Goal: Task Accomplishment & Management: Complete application form

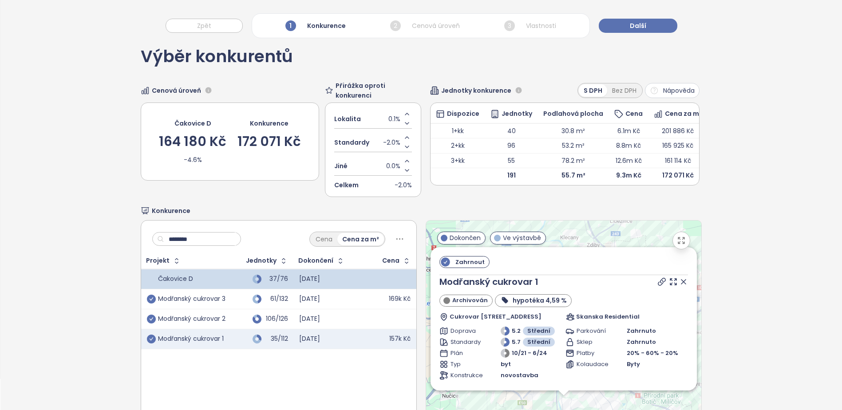
scroll to position [85, 0]
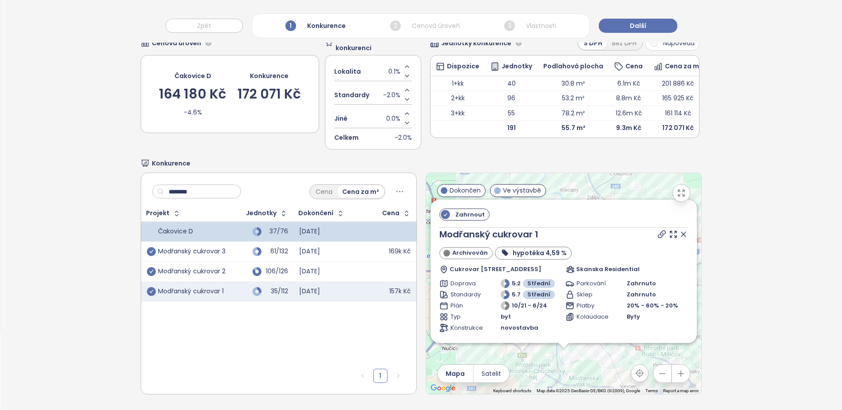
click at [349, 90] on span "Standardy" at bounding box center [351, 95] width 35 height 10
click at [437, 31] on div "2 Cenová úroveň" at bounding box center [425, 25] width 74 height 15
click at [649, 26] on button "Další" at bounding box center [637, 26] width 79 height 14
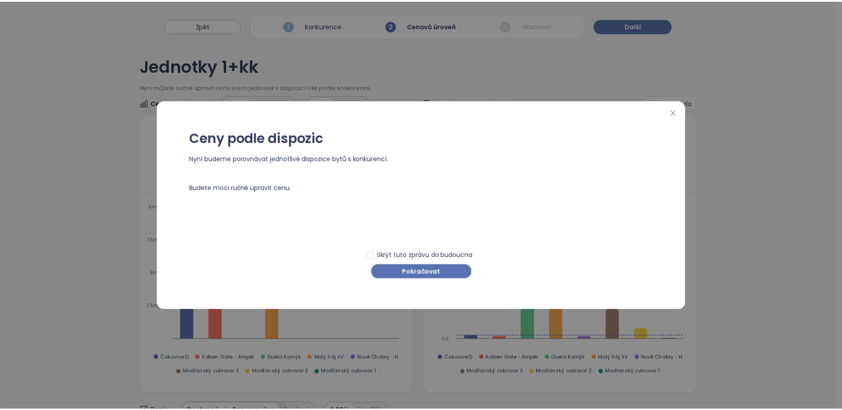
scroll to position [0, 0]
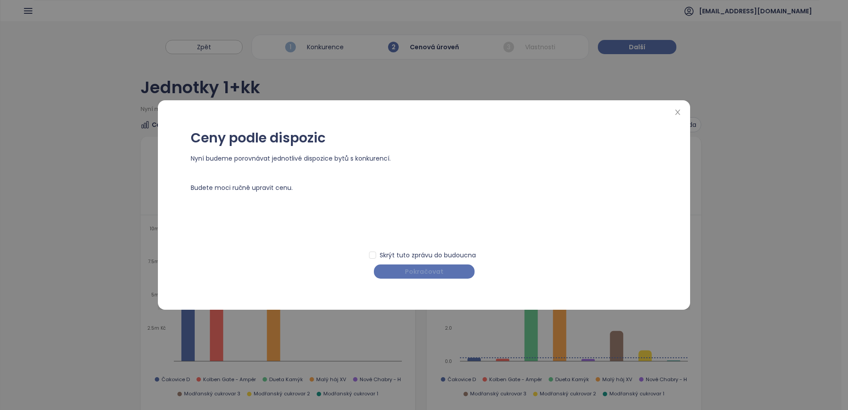
click at [397, 264] on button "Pokračovat" at bounding box center [424, 271] width 101 height 14
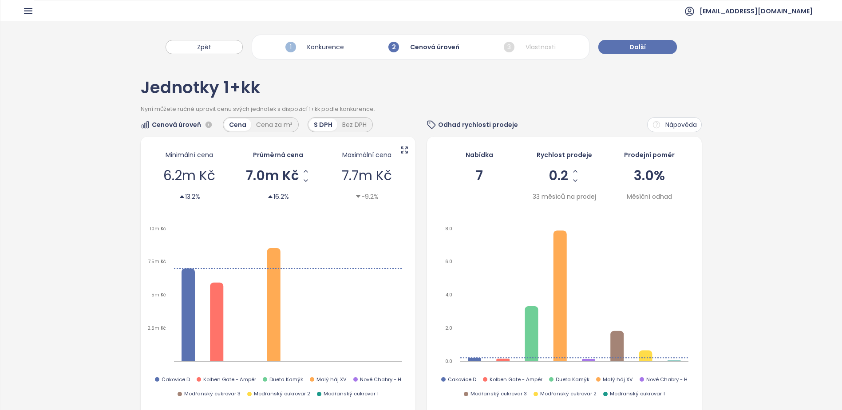
click at [548, 45] on div "3 Vlastnosti" at bounding box center [529, 46] width 56 height 15
click at [642, 45] on span "Další" at bounding box center [637, 47] width 16 height 10
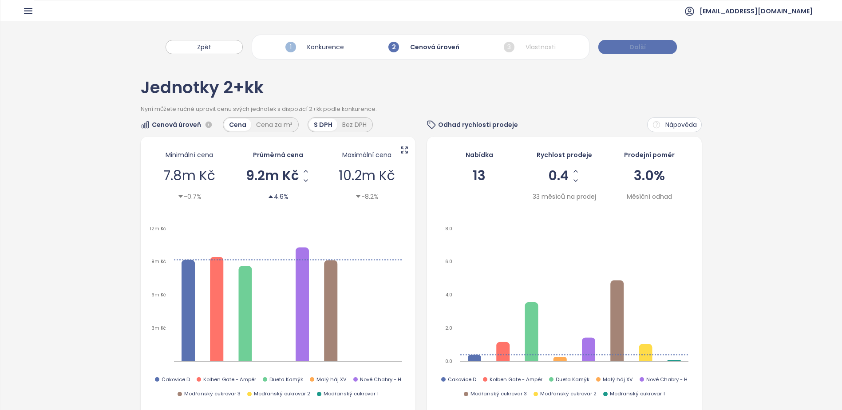
click at [642, 47] on span "Další" at bounding box center [637, 47] width 16 height 10
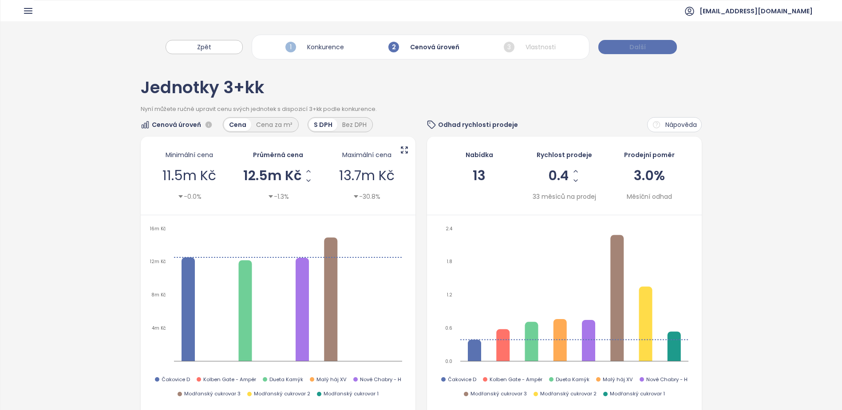
click at [642, 47] on span "Další" at bounding box center [637, 47] width 16 height 10
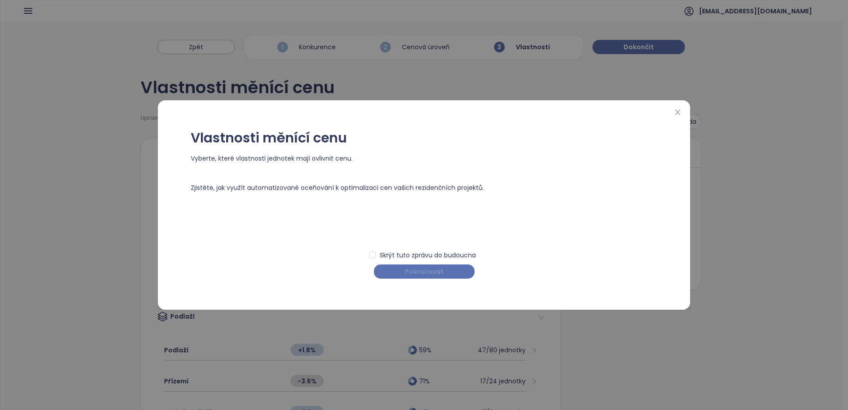
click at [452, 268] on button "Pokračovat" at bounding box center [424, 271] width 101 height 14
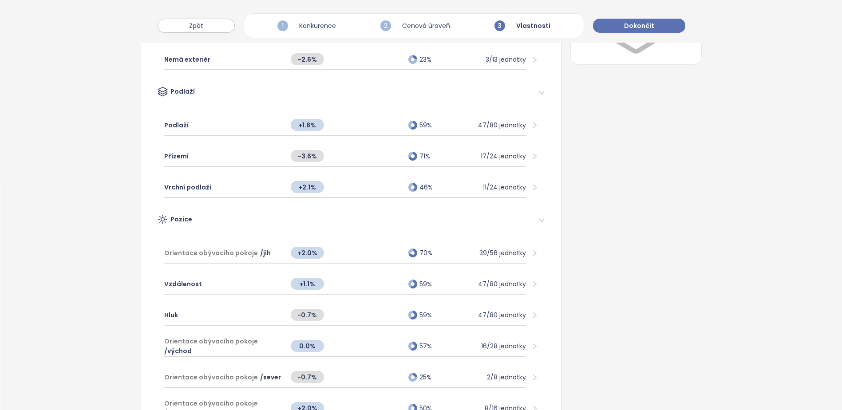
scroll to position [222, 0]
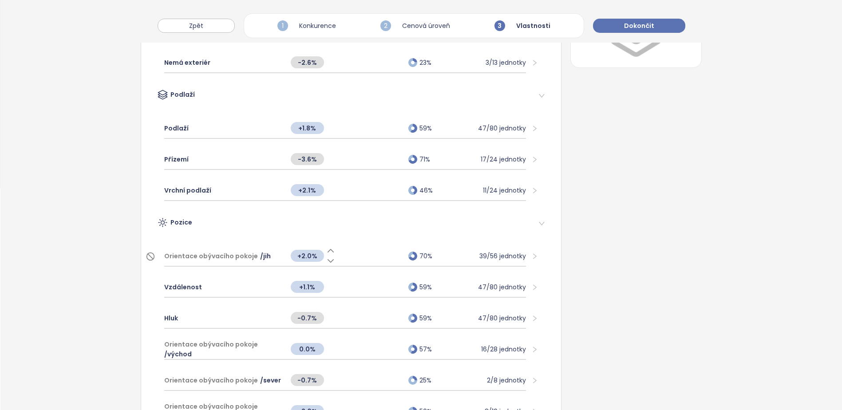
click at [361, 261] on div "+2.0%" at bounding box center [345, 255] width 118 height 19
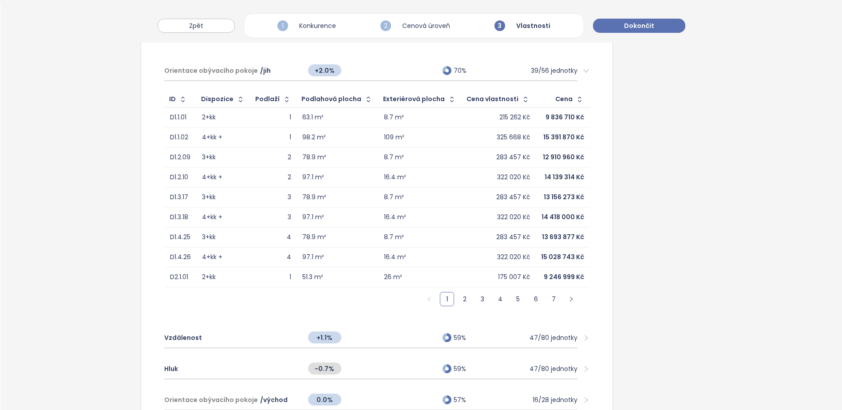
scroll to position [444, 0]
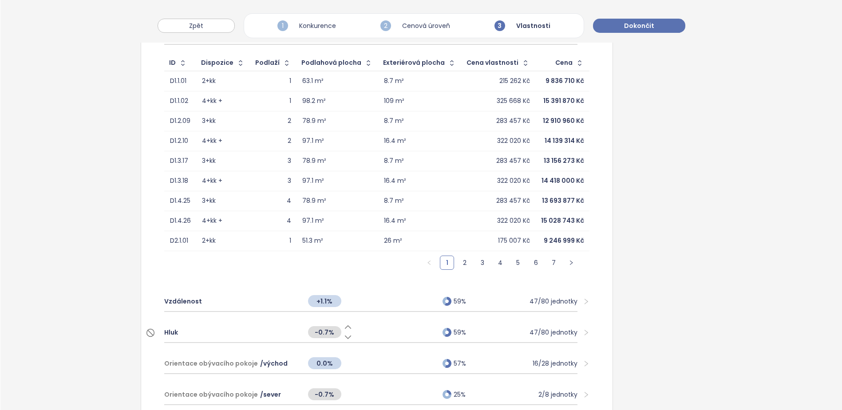
click at [370, 337] on div "-0.7%" at bounding box center [370, 332] width 135 height 19
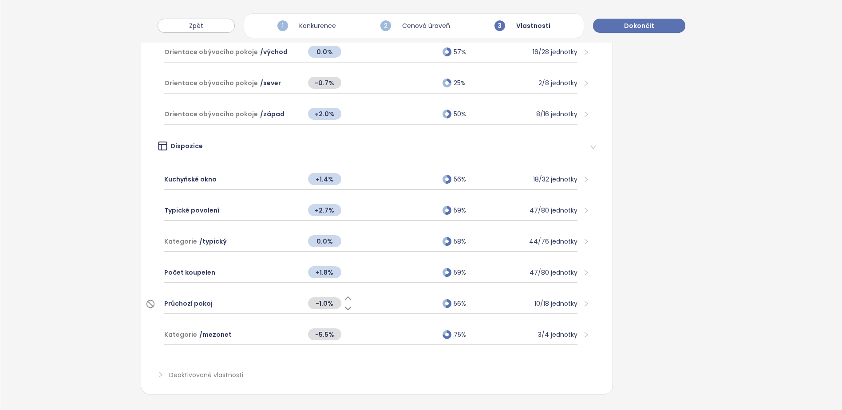
scroll to position [998, 0]
click at [232, 370] on span "Deaktivované vlastnosti" at bounding box center [206, 375] width 74 height 11
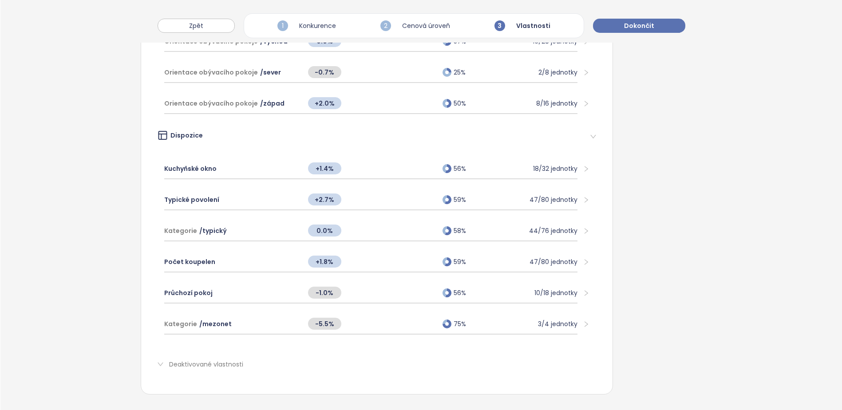
scroll to position [1008, 0]
click at [357, 314] on div "-5.5%" at bounding box center [370, 323] width 135 height 19
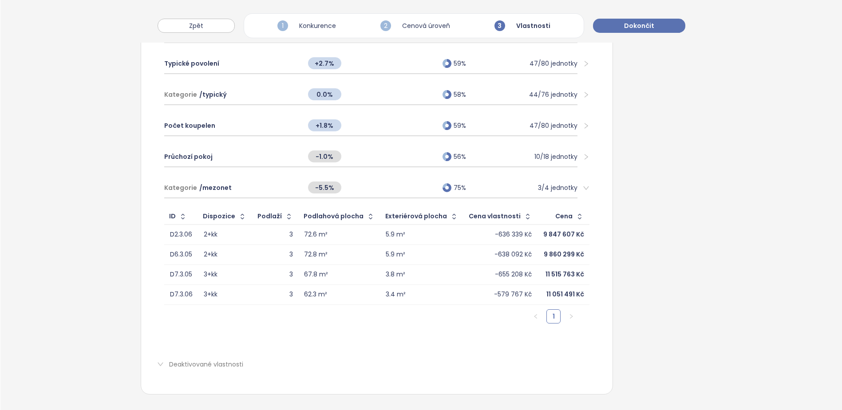
scroll to position [1100, 0]
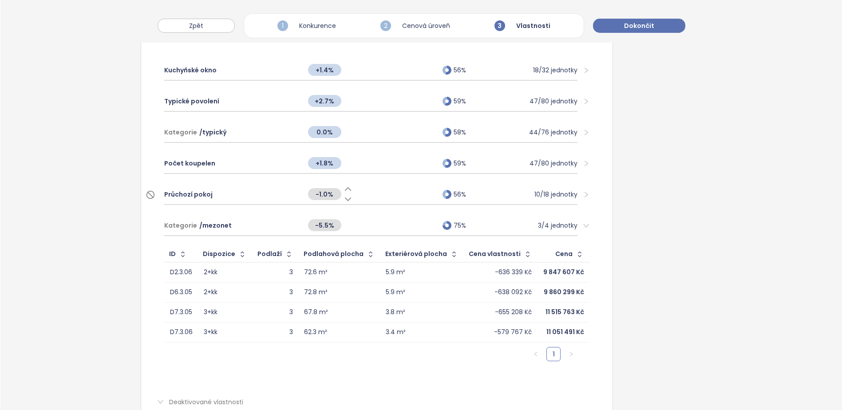
click at [353, 192] on div "-1.0%" at bounding box center [370, 194] width 135 height 19
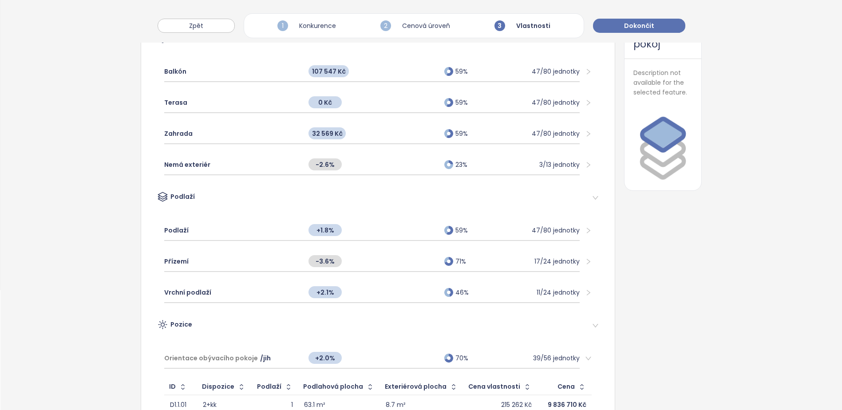
scroll to position [0, 0]
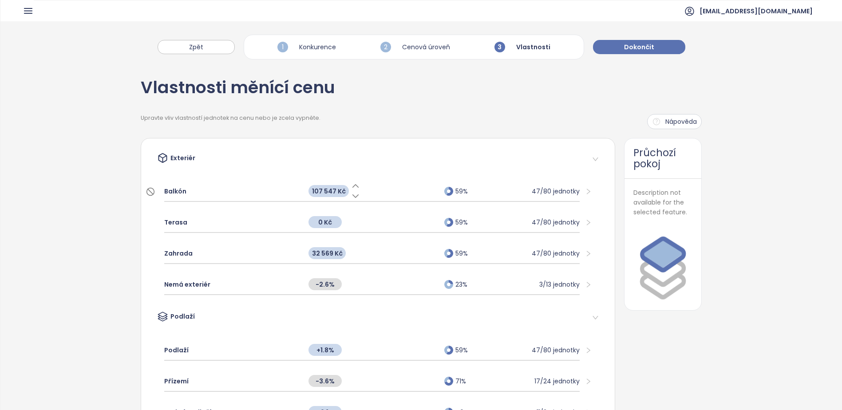
click at [364, 187] on div "107 547 Kč" at bounding box center [371, 190] width 135 height 19
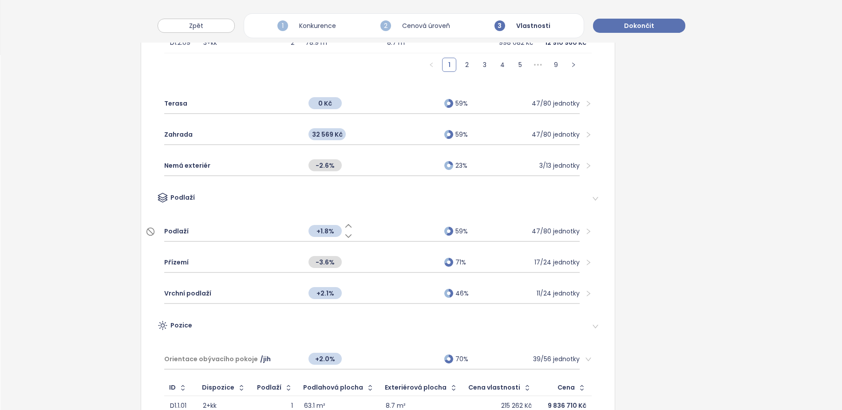
scroll to position [266, 0]
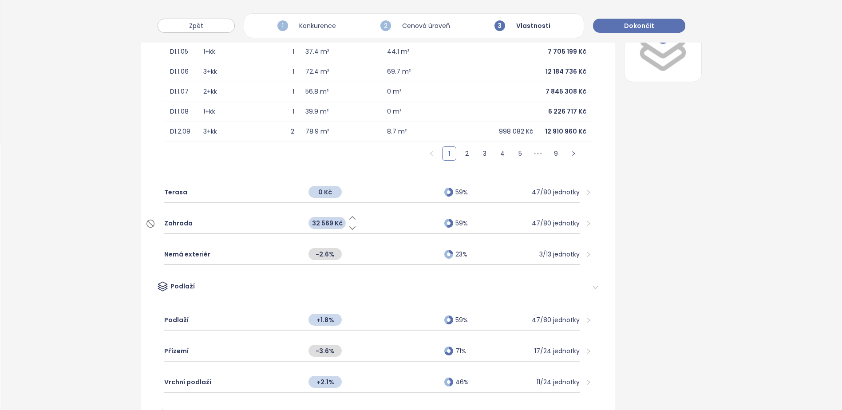
drag, startPoint x: 353, startPoint y: 220, endPoint x: 366, endPoint y: 220, distance: 12.9
click at [353, 220] on div "32 569 Kč" at bounding box center [371, 222] width 135 height 19
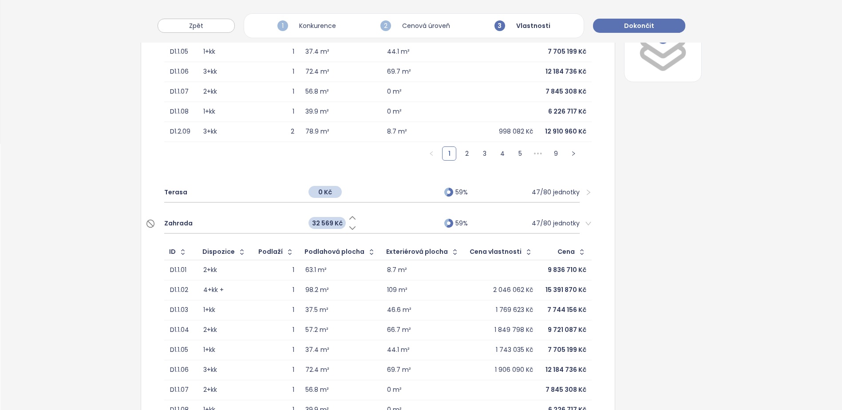
click at [366, 220] on div "32 569 Kč" at bounding box center [371, 222] width 135 height 19
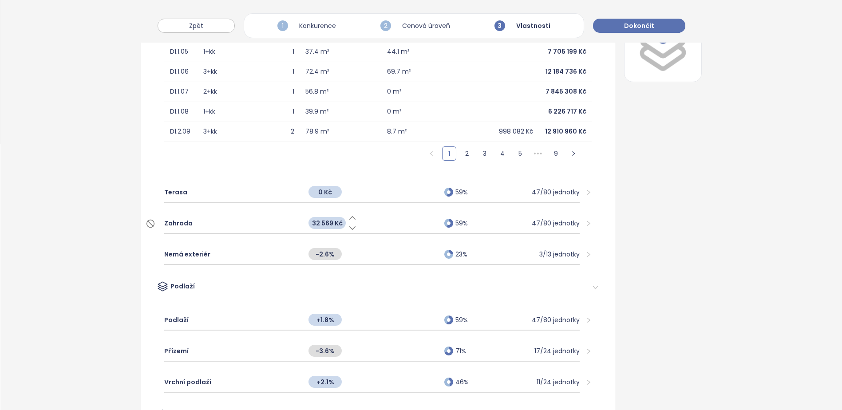
click at [371, 219] on div "32 569 Kč" at bounding box center [371, 222] width 135 height 19
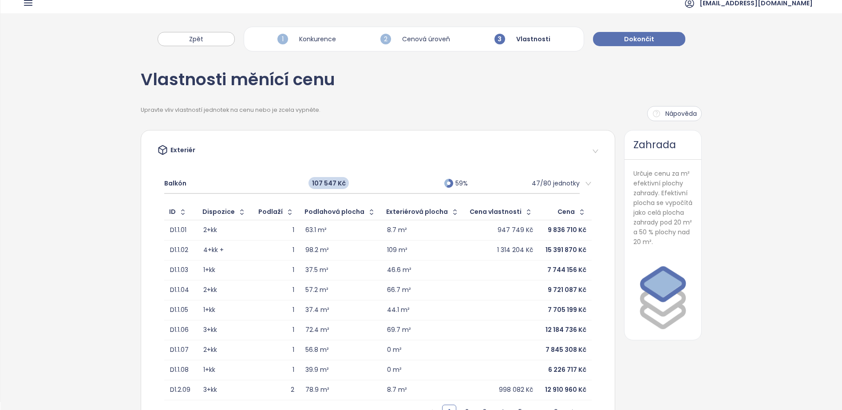
scroll to position [0, 0]
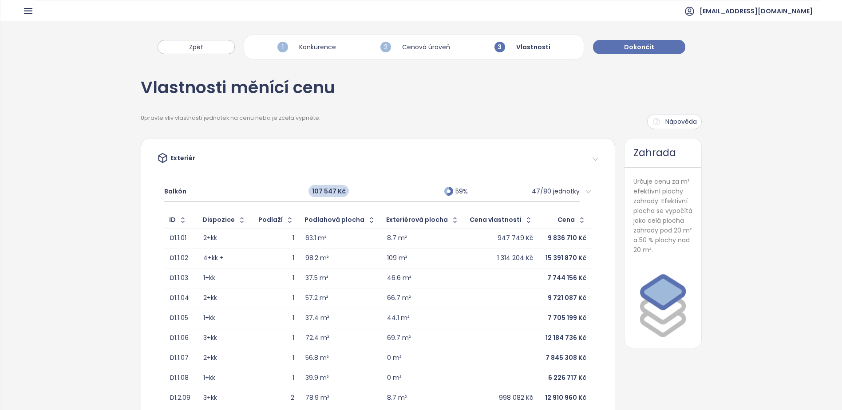
drag, startPoint x: 140, startPoint y: 81, endPoint x: 189, endPoint y: 54, distance: 55.2
click at [141, 81] on div "Vlastnosti měnící cenu" at bounding box center [238, 92] width 194 height 26
click at [624, 49] on span "Dokončit" at bounding box center [639, 47] width 30 height 10
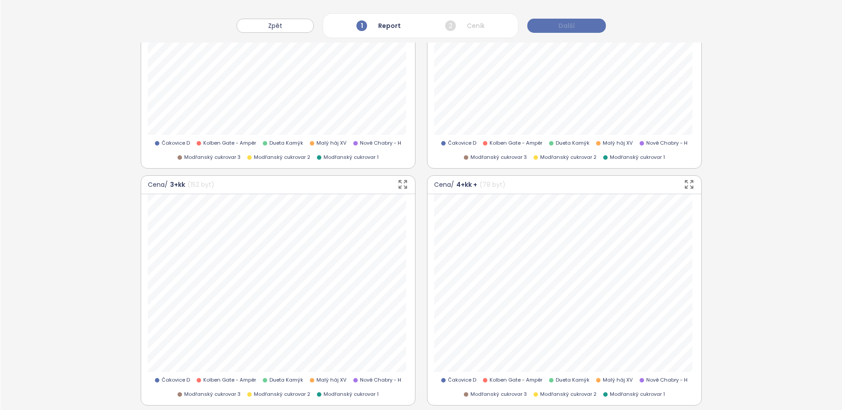
click at [547, 29] on button "Další" at bounding box center [566, 26] width 79 height 14
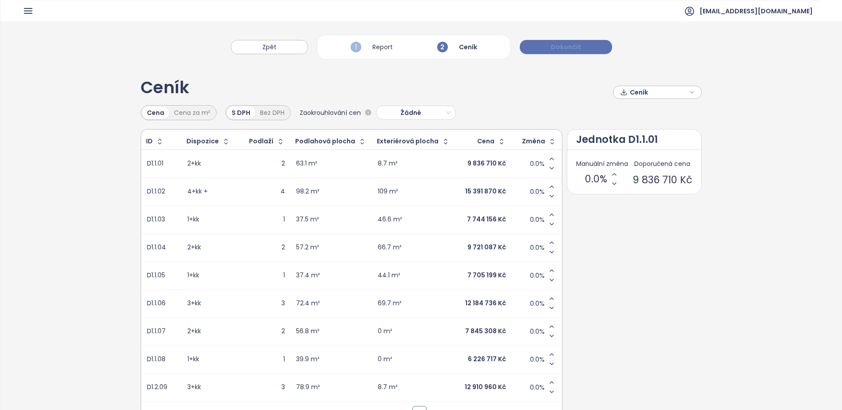
click at [574, 42] on button "Dokončit" at bounding box center [566, 47] width 92 height 14
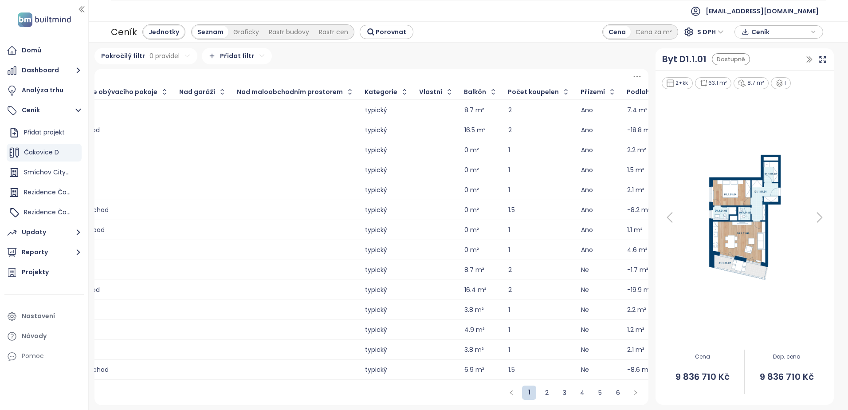
scroll to position [0, 191]
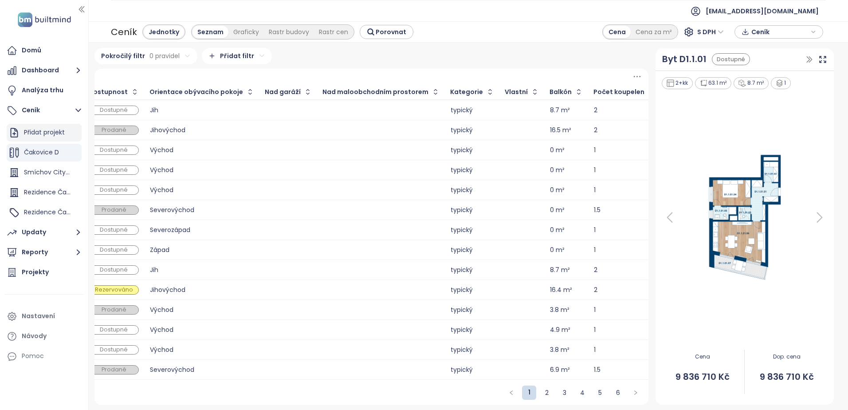
click at [42, 130] on div "Přidat projekt" at bounding box center [44, 132] width 41 height 11
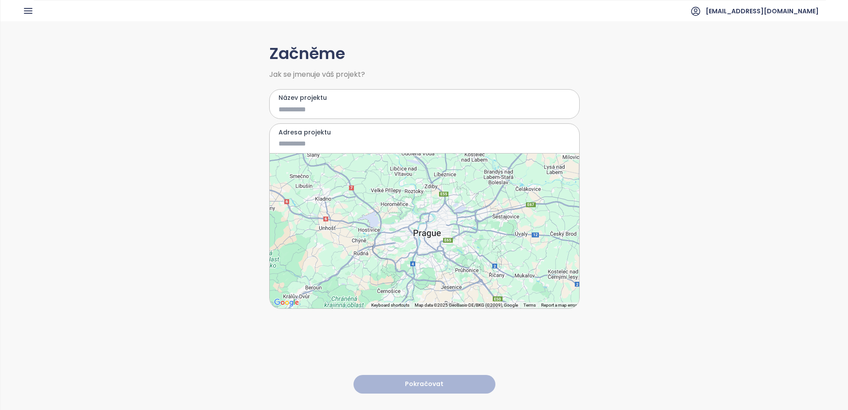
click at [319, 110] on input "Název projektu" at bounding box center [418, 109] width 279 height 11
click at [279, 110] on input "**********" at bounding box center [418, 109] width 279 height 11
type input "**********"
click at [315, 141] on input "Adresa projektu" at bounding box center [418, 143] width 279 height 11
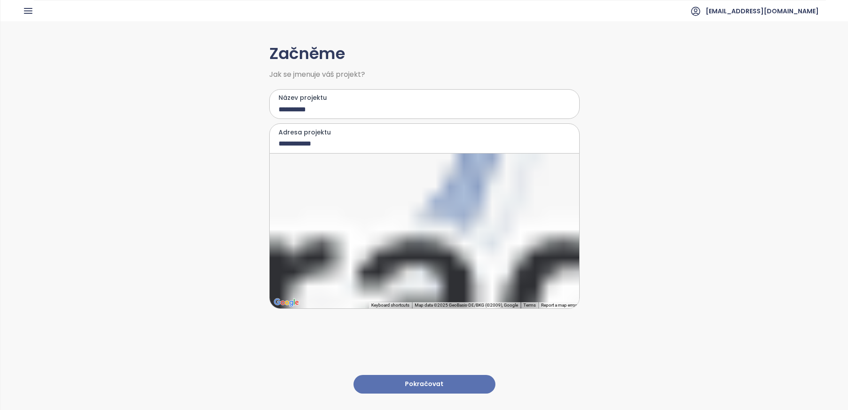
type input "**********"
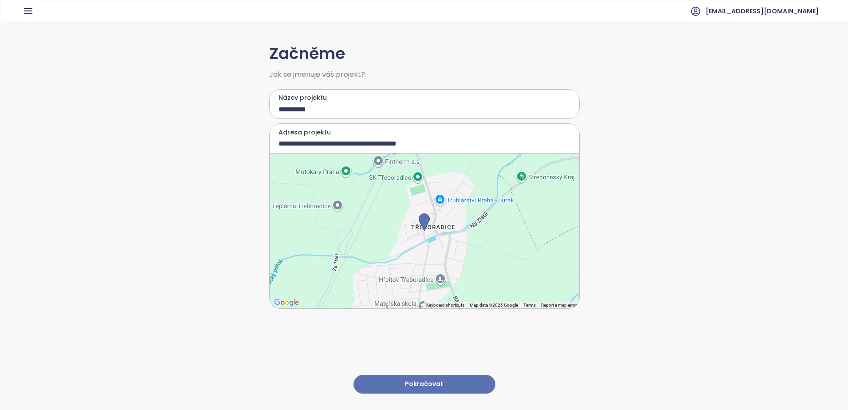
click at [426, 375] on button "Pokračovat" at bounding box center [425, 384] width 142 height 19
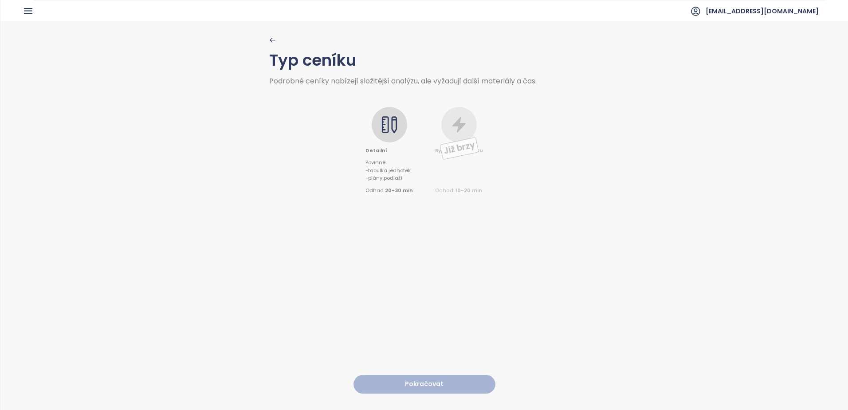
click at [391, 95] on div "Detailní Povinné : - tabulka jednotek - plány podlaží Odhad 20-30 min Již brzy …" at bounding box center [424, 140] width 311 height 110
click at [405, 119] on div at bounding box center [389, 124] width 35 height 35
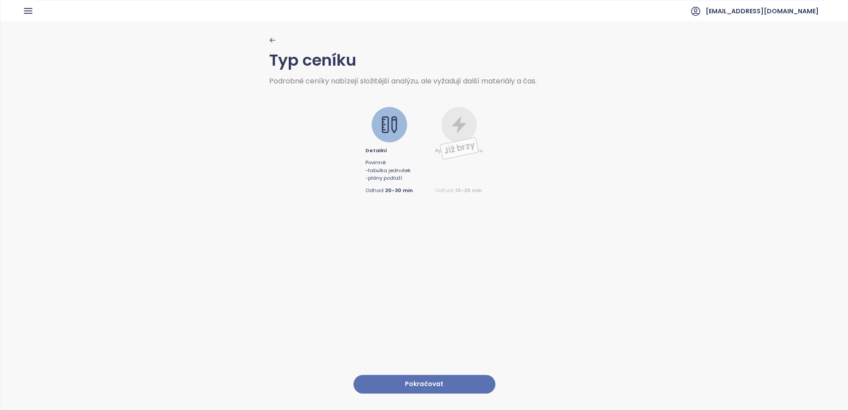
click at [390, 117] on icon at bounding box center [390, 125] width 18 height 18
click at [419, 375] on button "Pokračovat" at bounding box center [425, 384] width 142 height 19
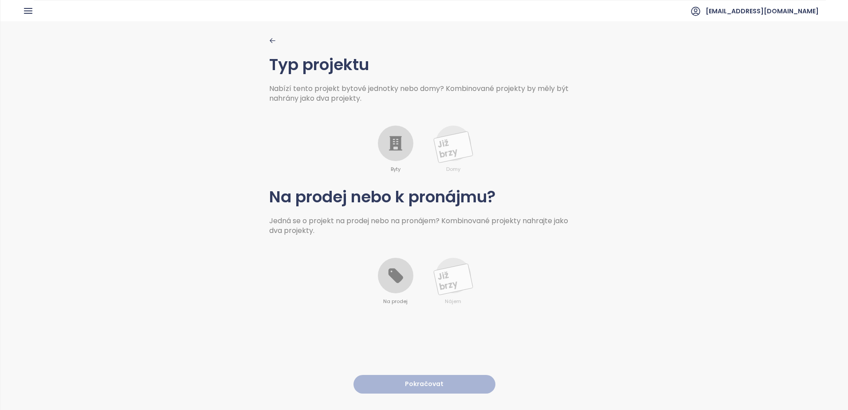
click at [390, 127] on div at bounding box center [395, 143] width 35 height 35
click at [391, 287] on div at bounding box center [395, 275] width 35 height 35
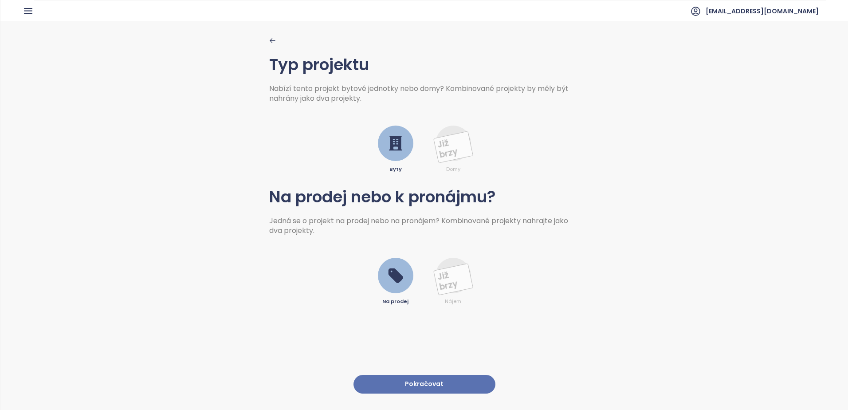
click at [424, 376] on button "Pokračovat" at bounding box center [425, 384] width 142 height 19
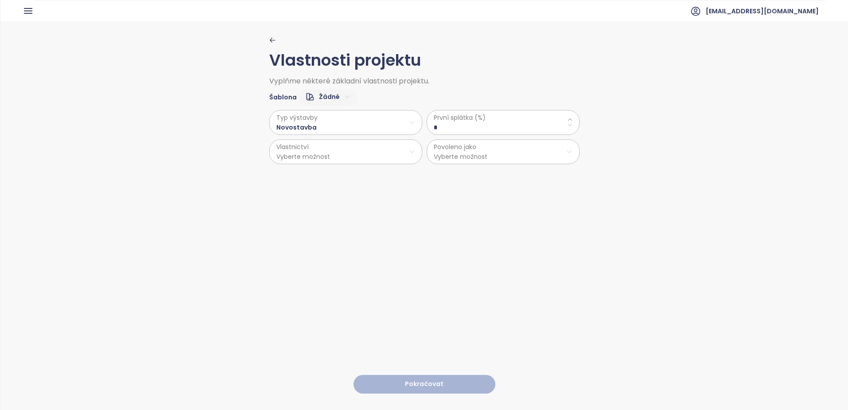
click at [505, 125] on \(\%\) "*" at bounding box center [503, 127] width 139 height 10
type \(\%\) "**"
click at [330, 158] on html "Domů Dashboard Analýza trhu Ceník Updaty Reporty Projekty Nastavení Návody Pomo…" at bounding box center [424, 205] width 848 height 410
click at [305, 172] on span "Osobní" at bounding box center [342, 174] width 148 height 12
click at [439, 149] on html "Domů Dashboard Analýza trhu Ceník Updaty Reporty Projekty Nastavení Návody Pomo…" at bounding box center [424, 205] width 848 height 410
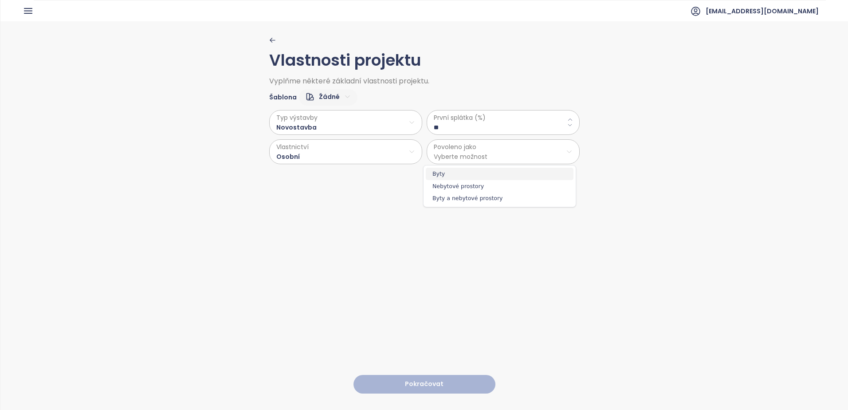
click at [452, 170] on span "Byty" at bounding box center [500, 174] width 148 height 12
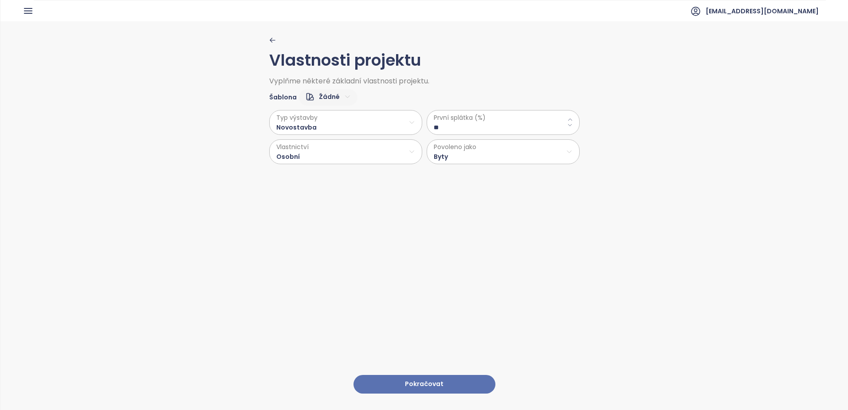
click at [417, 375] on button "Pokračovat" at bounding box center [425, 384] width 142 height 19
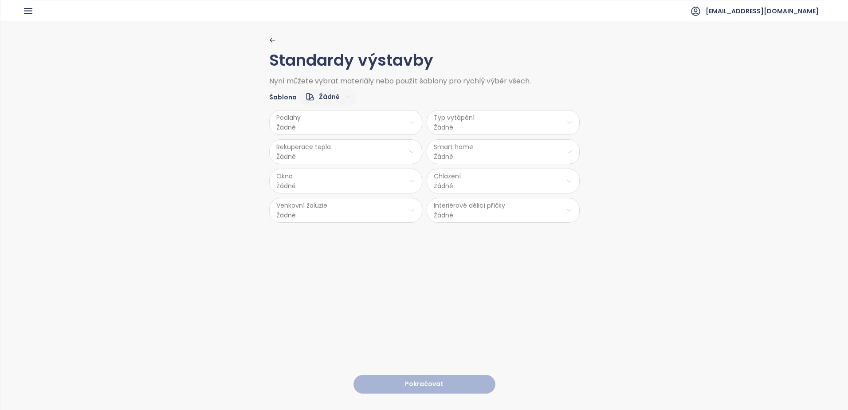
click at [305, 120] on html "Domů Dashboard Analýza trhu Ceník Updaty Reporty Projekty Nastavení Návody Pomo…" at bounding box center [424, 205] width 848 height 410
click at [356, 154] on span "Laminát" at bounding box center [344, 157] width 36 height 12
click at [461, 125] on html "Domů Dashboard Analýza trhu Ceník Updaty Reporty Projekty Nastavení Návody Pomo…" at bounding box center [424, 205] width 848 height 410
click at [504, 167] on span "Radiátory" at bounding box center [502, 170] width 61 height 12
click at [323, 155] on html "Domů Dashboard Analýza trhu Ceník Updaty Reporty Projekty Nastavení Návody Pomo…" at bounding box center [424, 205] width 848 height 410
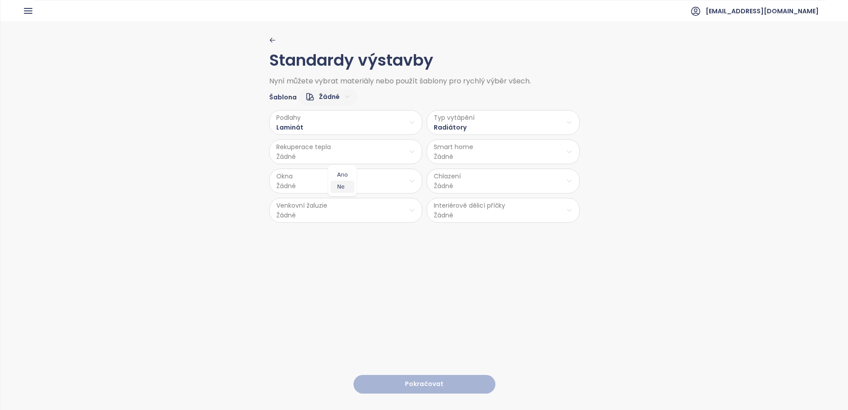
click at [349, 189] on span "Ne" at bounding box center [343, 187] width 24 height 12
click at [439, 157] on html "Domů Dashboard Analýza trhu Ceník Updaty Reporty Projekty Nastavení Návody Pomo…" at bounding box center [424, 205] width 848 height 410
click at [494, 190] on span "Ne" at bounding box center [500, 187] width 24 height 12
drag, startPoint x: 249, startPoint y: 183, endPoint x: 281, endPoint y: 183, distance: 31.9
click at [251, 183] on div "Standardy výstavby Nyní můžete vybrat materiály nebo použít šablony pro rychlý …" at bounding box center [424, 215] width 848 height 388
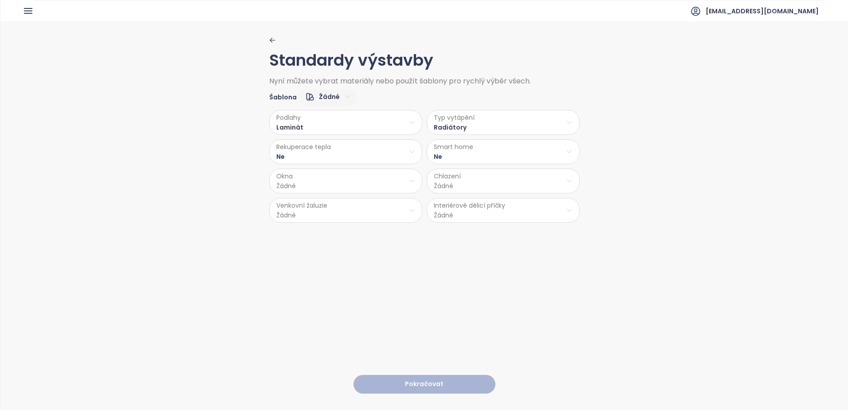
click at [284, 183] on html "Domů Dashboard Analýza trhu Ceník Updaty Reporty Projekty Nastavení Návody Pomo…" at bounding box center [424, 205] width 848 height 410
click at [345, 254] on span "PVC" at bounding box center [344, 253] width 47 height 12
click at [475, 182] on html "Domů Dashboard Analýza trhu Ceník Updaty Reporty Projekty Nastavení Návody Pomo…" at bounding box center [424, 205] width 848 height 410
drag, startPoint x: 478, startPoint y: 248, endPoint x: 466, endPoint y: 247, distance: 12.0
click at [478, 248] on span "Žádné" at bounding box center [503, 253] width 75 height 12
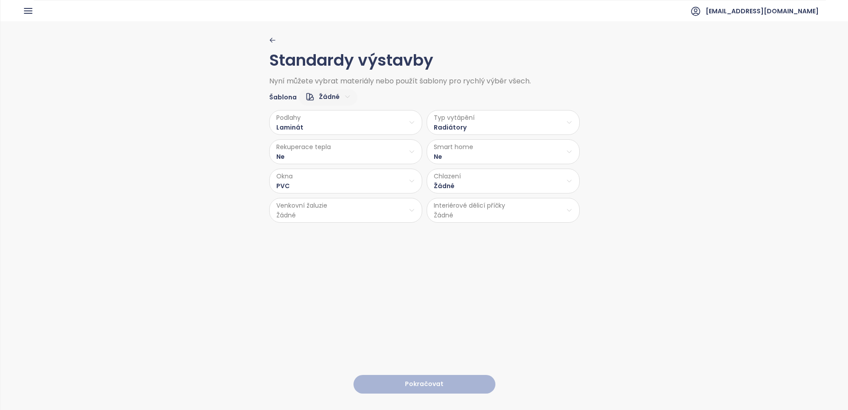
click at [290, 213] on html "Domů Dashboard Analýza trhu Ceník Updaty Reporty Projekty Nastavení Návody Pomo…" at bounding box center [424, 205] width 848 height 410
click at [342, 243] on span "Příprava" at bounding box center [344, 245] width 36 height 12
click at [532, 217] on html "Domů Dashboard Analýza trhu Ceník Updaty Reporty Projekty Nastavení Návody Pomo…" at bounding box center [424, 205] width 848 height 410
click at [494, 229] on span "Cihla" at bounding box center [501, 233] width 47 height 12
click at [431, 375] on button "Pokračovat" at bounding box center [425, 384] width 142 height 19
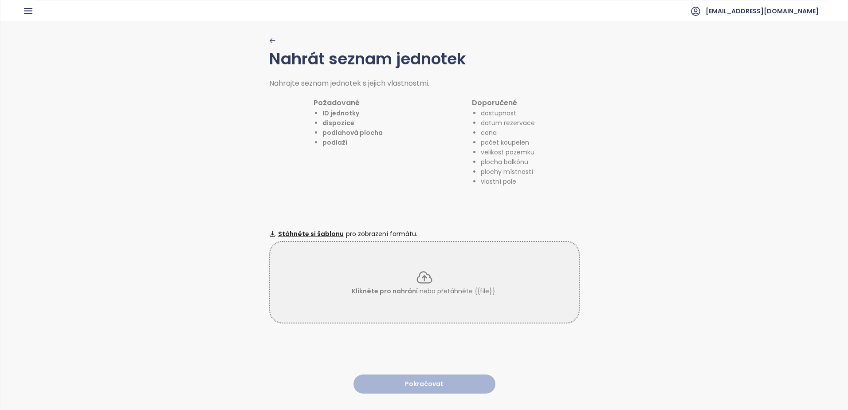
drag, startPoint x: 305, startPoint y: 230, endPoint x: 302, endPoint y: 245, distance: 15.8
click at [305, 230] on span "Stáhněte si šablonu" at bounding box center [311, 234] width 66 height 10
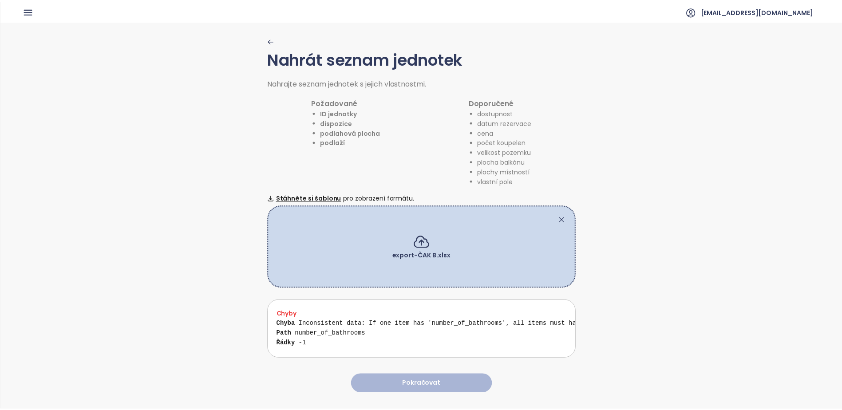
scroll to position [8, 0]
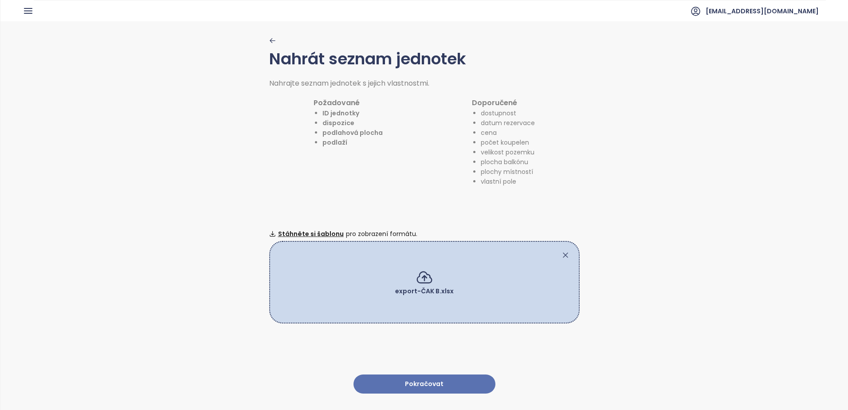
click at [434, 374] on button "Pokračovat" at bounding box center [425, 383] width 142 height 19
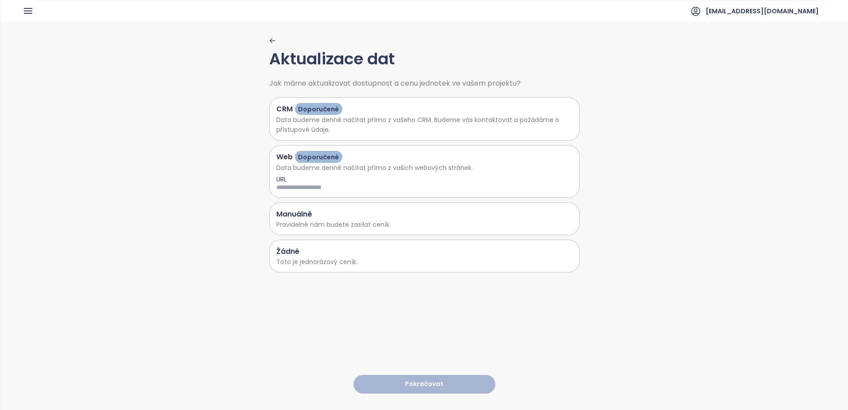
click at [287, 254] on h1 "Žádné" at bounding box center [287, 251] width 23 height 11
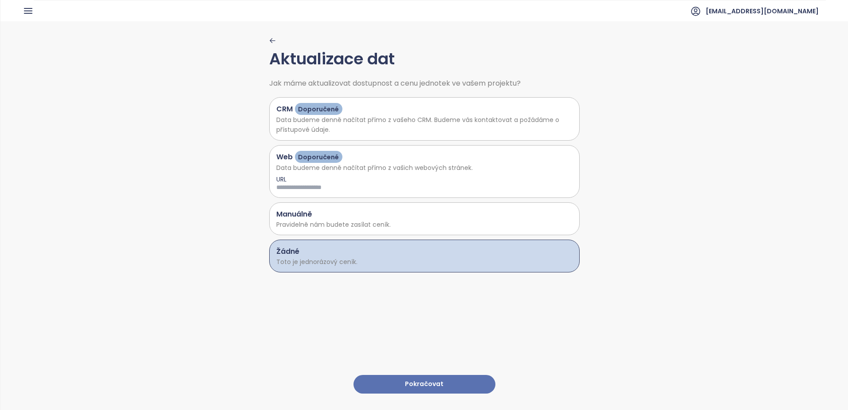
click at [394, 375] on button "Pokračovat" at bounding box center [425, 384] width 142 height 19
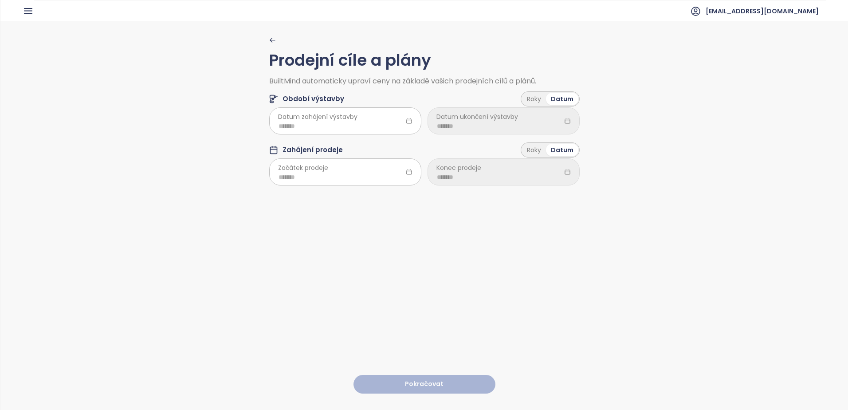
click at [351, 116] on span "Datum zahájení výstavby" at bounding box center [317, 117] width 79 height 10
click at [327, 123] on input at bounding box center [346, 126] width 134 height 10
click at [366, 225] on div "Sep" at bounding box center [370, 227] width 27 height 11
type input "*******"
click at [442, 126] on input at bounding box center [504, 126] width 134 height 10
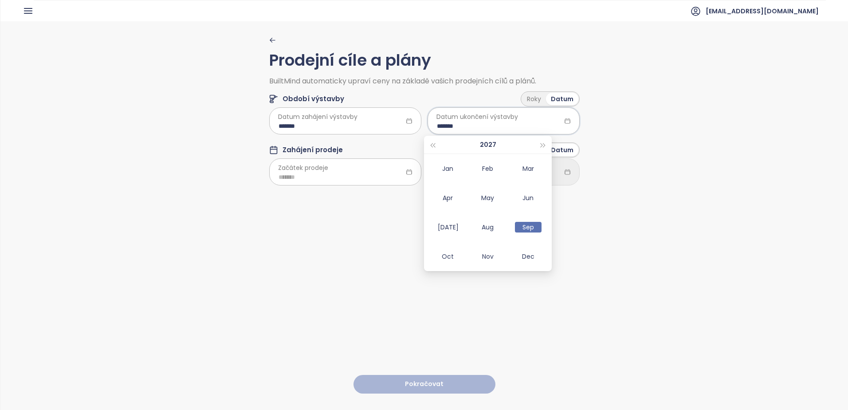
type input "*******"
click at [282, 173] on span "Začátek prodeje" at bounding box center [303, 168] width 50 height 10
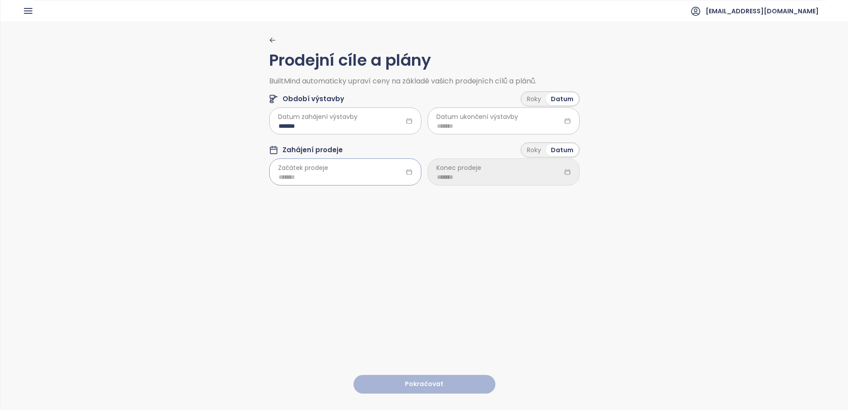
click at [284, 177] on input at bounding box center [346, 177] width 134 height 10
click at [459, 181] on input at bounding box center [504, 177] width 134 height 10
drag, startPoint x: 289, startPoint y: 174, endPoint x: 268, endPoint y: 178, distance: 20.8
click at [286, 176] on input "*******" at bounding box center [346, 177] width 134 height 10
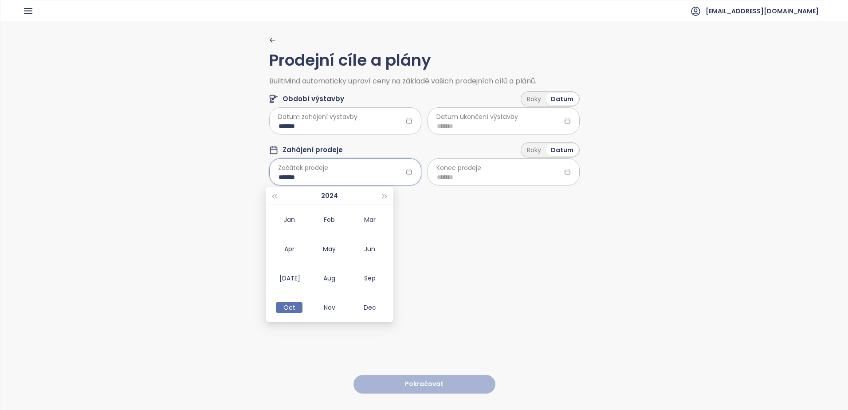
click at [279, 177] on input "*******" at bounding box center [346, 177] width 134 height 10
click at [280, 177] on input "*******" at bounding box center [346, 177] width 134 height 10
type input "*******"
click at [476, 179] on input at bounding box center [504, 177] width 134 height 10
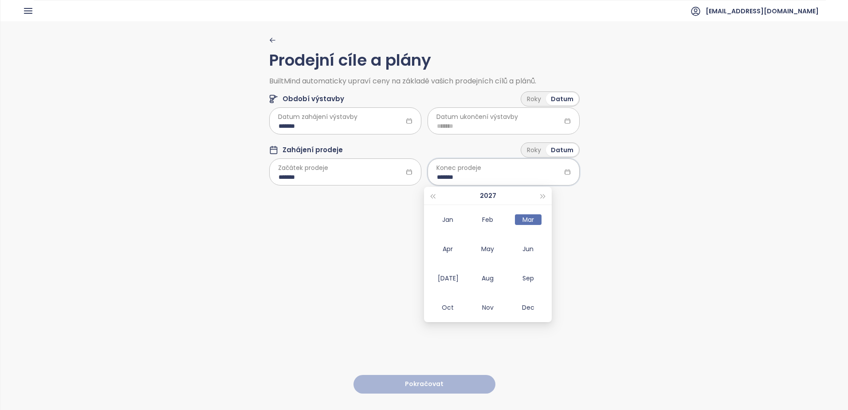
type input "*******"
click at [338, 233] on div "Prodejní cíle a plány BuiltMind automaticky upraví ceny na základě vašich prode…" at bounding box center [424, 215] width 311 height 388
click at [437, 130] on input at bounding box center [504, 126] width 134 height 10
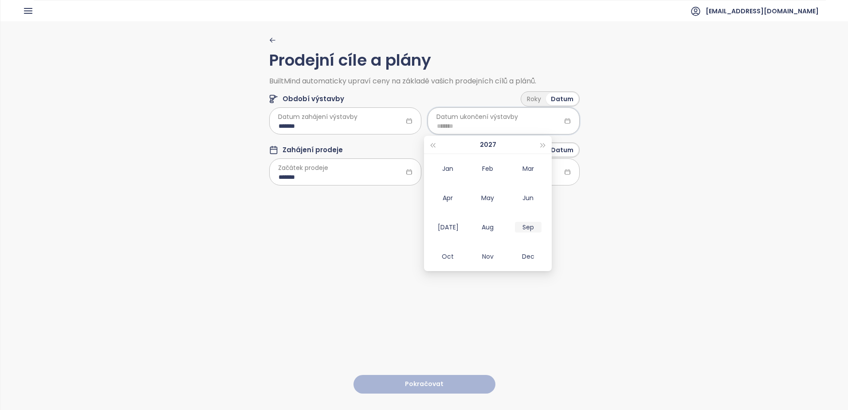
click at [522, 229] on div "Sep" at bounding box center [528, 227] width 27 height 11
type input "*******"
drag, startPoint x: 399, startPoint y: 198, endPoint x: 437, endPoint y: 183, distance: 40.2
click at [400, 198] on div "Prodejní cíle a plány BuiltMind automaticky upraví ceny na základě vašich prode…" at bounding box center [424, 215] width 311 height 388
click at [437, 182] on div at bounding box center [504, 171] width 152 height 27
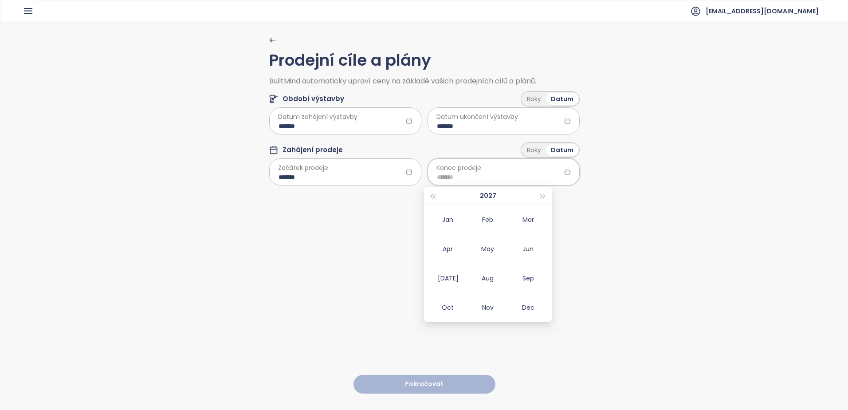
click at [441, 172] on span "Konec prodeje" at bounding box center [459, 168] width 45 height 10
drag, startPoint x: 428, startPoint y: 176, endPoint x: 435, endPoint y: 178, distance: 7.6
click at [430, 177] on div at bounding box center [504, 171] width 152 height 27
click at [444, 180] on input at bounding box center [504, 177] width 134 height 10
drag, startPoint x: 526, startPoint y: 220, endPoint x: 486, endPoint y: 229, distance: 40.9
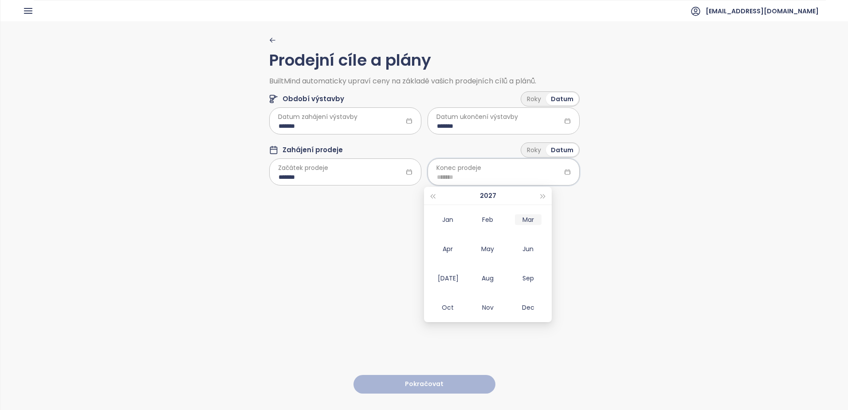
click at [525, 220] on div "Mar" at bounding box center [528, 219] width 27 height 11
type input "*******"
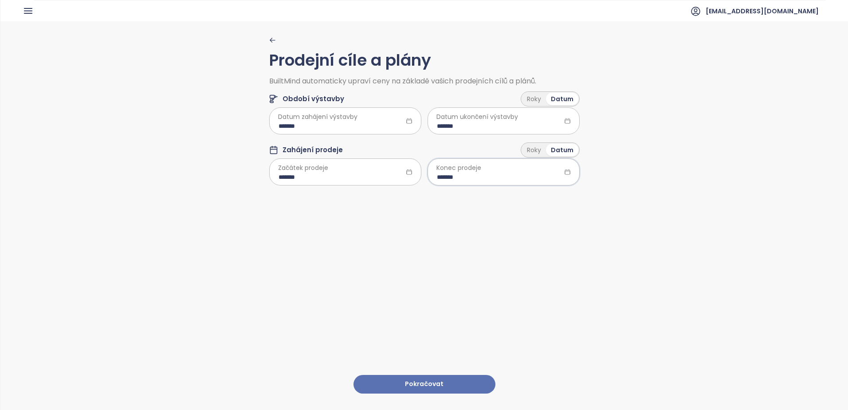
click at [385, 276] on div "Prodejní cíle a plány BuiltMind automaticky upraví ceny na základě vašich prode…" at bounding box center [424, 215] width 311 height 388
click at [408, 380] on button "Pokračovat" at bounding box center [425, 384] width 142 height 19
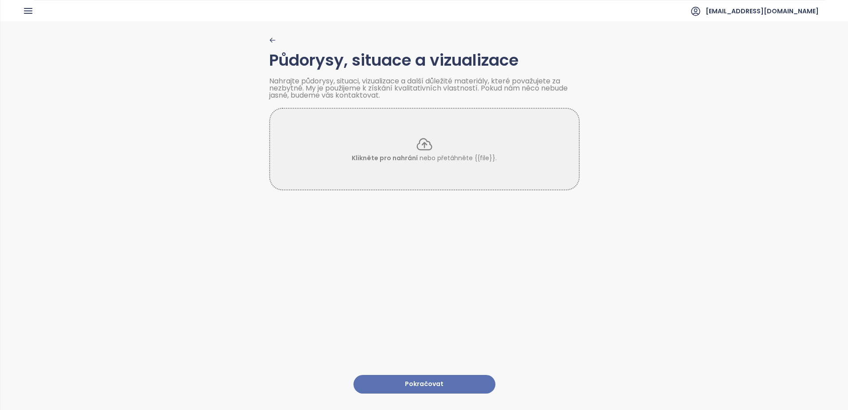
click at [441, 375] on button "Pokračovat" at bounding box center [425, 384] width 142 height 19
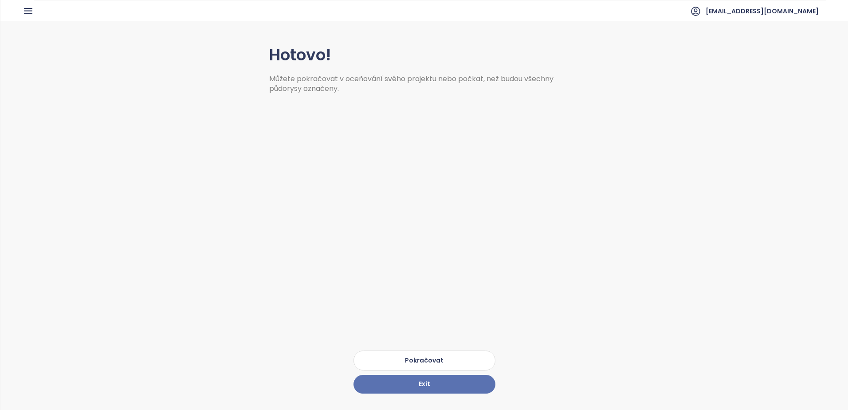
click at [425, 357] on button "Pokračovat" at bounding box center [425, 360] width 142 height 20
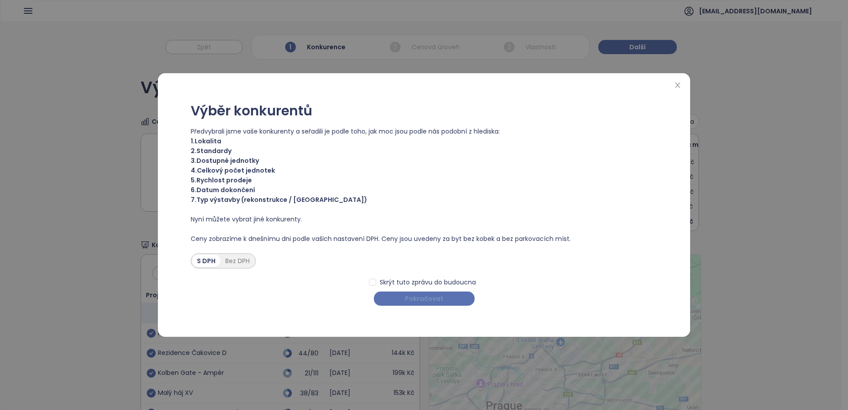
click at [428, 300] on span "Pokračovat" at bounding box center [424, 299] width 39 height 10
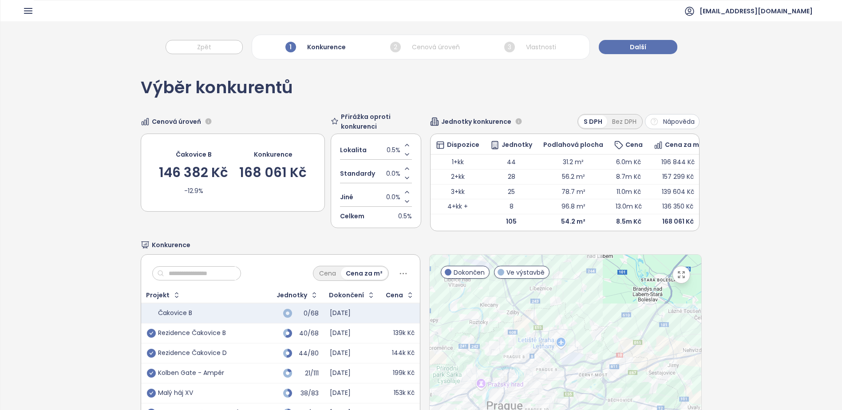
click at [279, 240] on div "Výběr konkurentů Cenová úroveň [GEOGRAPHIC_DATA] B 146 382 Kč -12.9% Konkurence…" at bounding box center [421, 278] width 561 height 428
click at [153, 337] on icon "check-circle" at bounding box center [151, 333] width 9 height 9
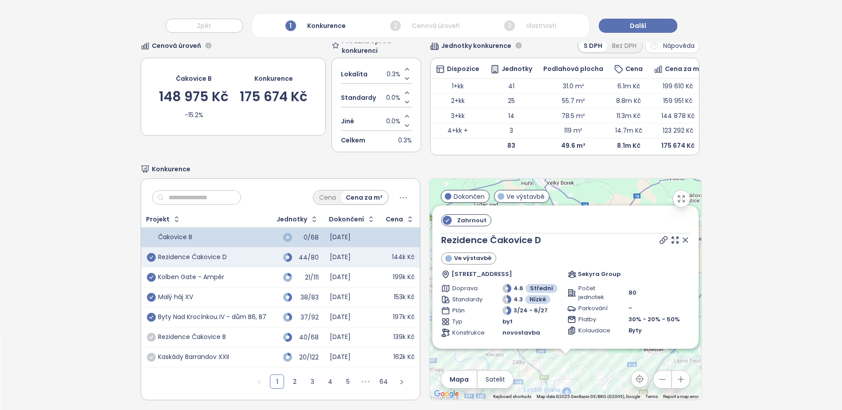
scroll to position [89, 0]
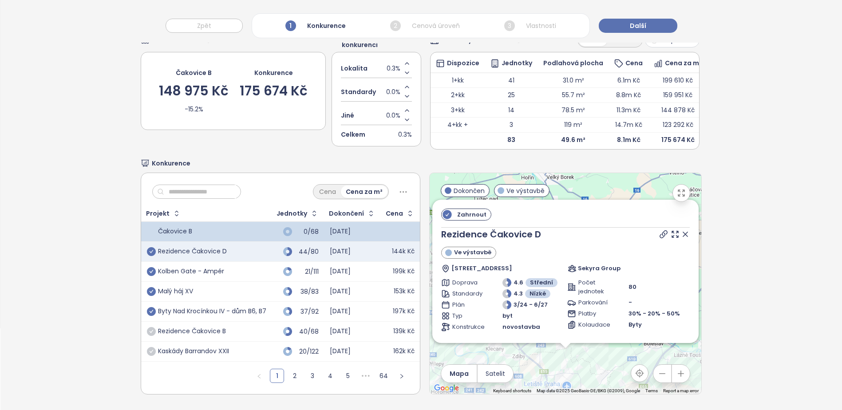
drag, startPoint x: 151, startPoint y: 252, endPoint x: 247, endPoint y: 244, distance: 96.1
click at [151, 252] on icon "check-circle" at bounding box center [151, 251] width 9 height 9
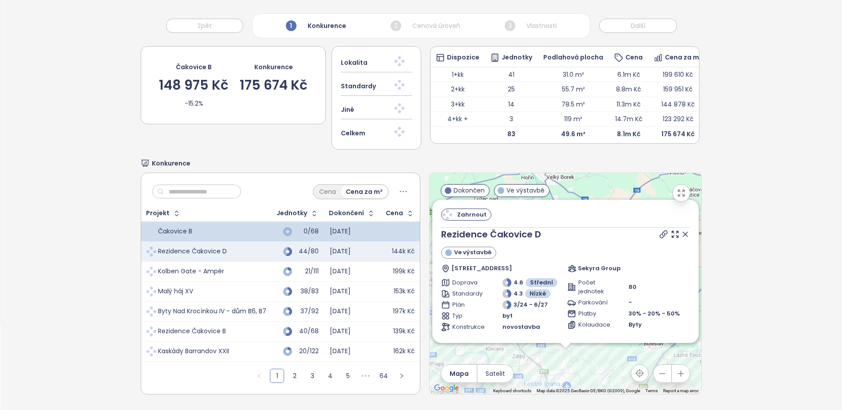
click at [188, 189] on input "text" at bounding box center [200, 191] width 72 height 13
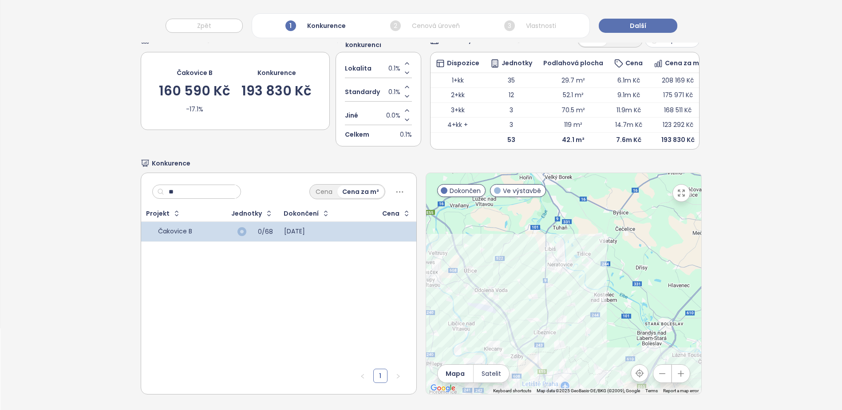
type input "*"
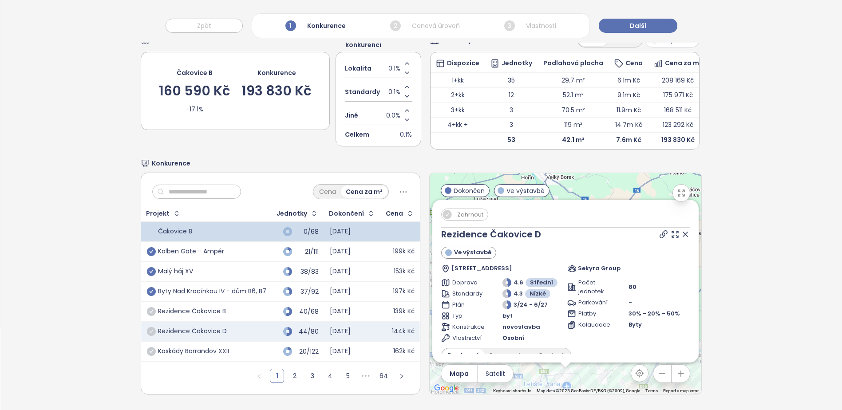
click at [183, 192] on input "text" at bounding box center [200, 191] width 72 height 13
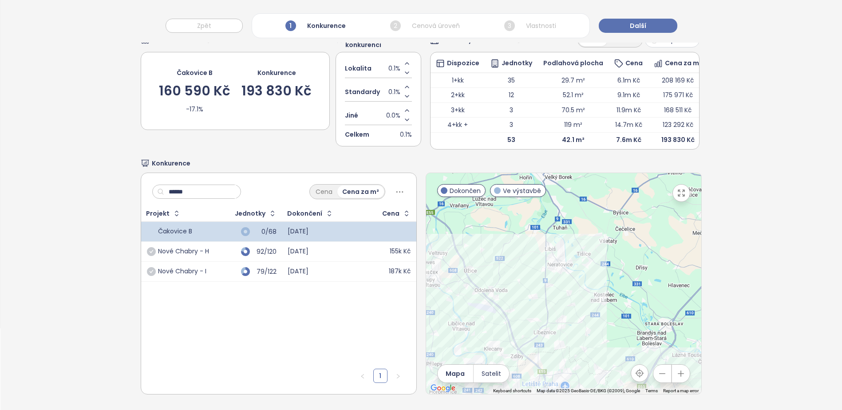
click at [173, 252] on div "Nové Chabry - H" at bounding box center [183, 252] width 51 height 8
drag, startPoint x: 150, startPoint y: 247, endPoint x: 202, endPoint y: 232, distance: 54.4
click at [150, 247] on icon "check-circle" at bounding box center [151, 251] width 9 height 9
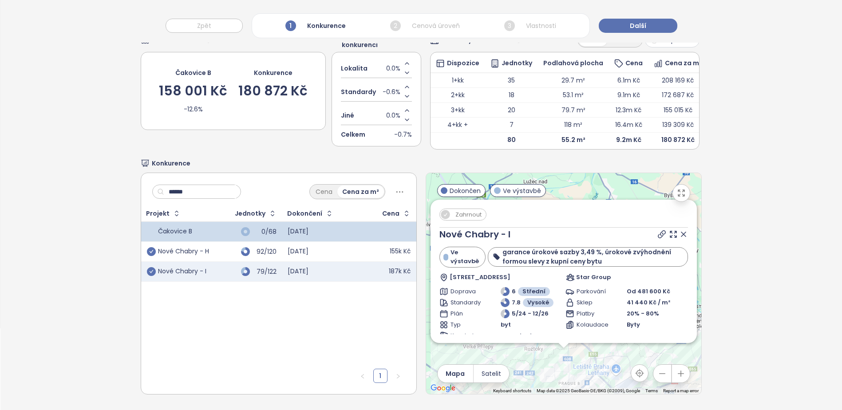
click at [150, 273] on icon "check-circle" at bounding box center [151, 271] width 9 height 9
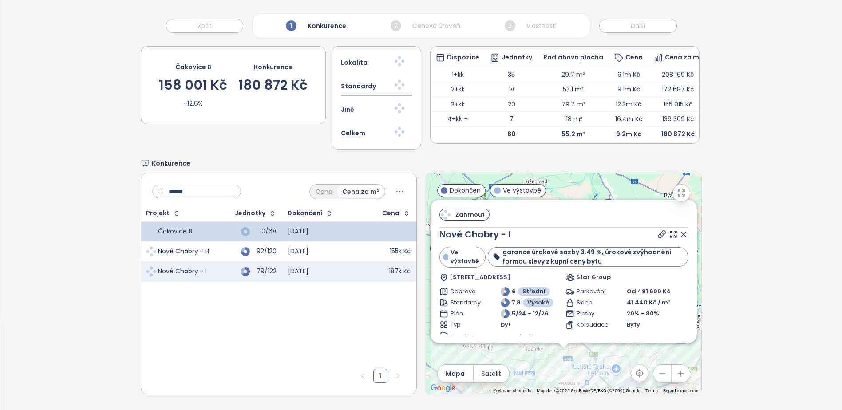
click at [197, 188] on input "******" at bounding box center [200, 191] width 72 height 13
click at [199, 188] on input "******" at bounding box center [200, 191] width 72 height 13
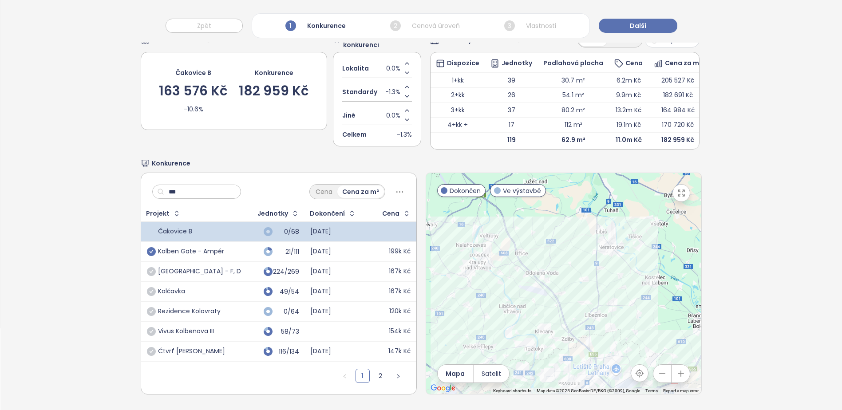
click at [162, 268] on div "[GEOGRAPHIC_DATA] - F, D" at bounding box center [199, 272] width 83 height 8
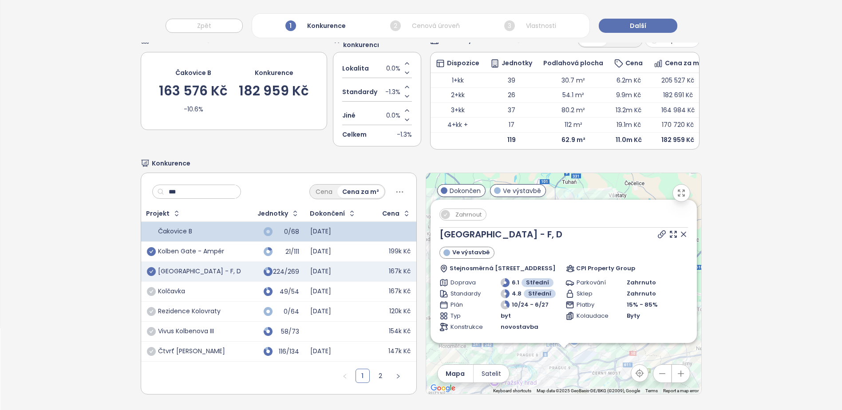
click at [152, 269] on icon "check-circle" at bounding box center [151, 271] width 9 height 9
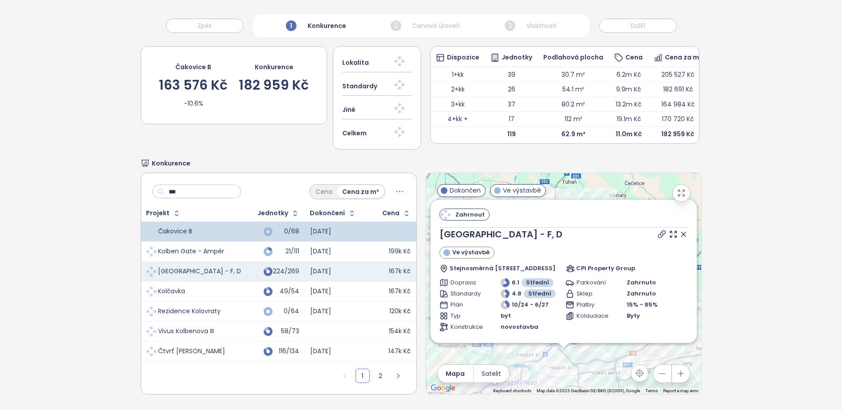
click at [178, 187] on input "***" at bounding box center [200, 191] width 72 height 13
click at [176, 188] on input "***" at bounding box center [200, 191] width 72 height 13
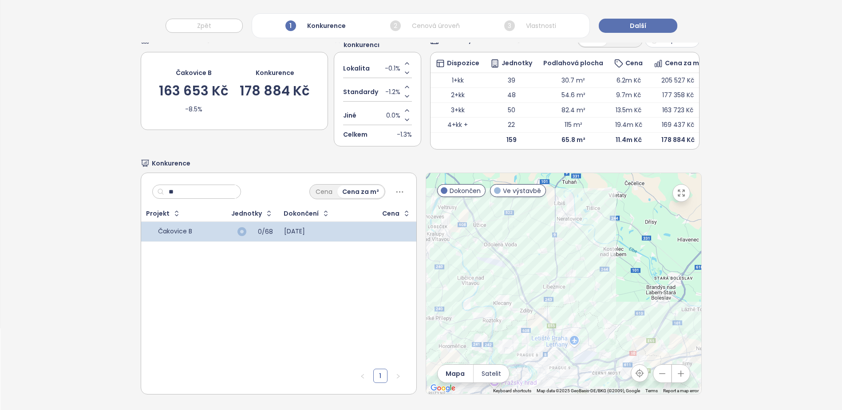
type input "*"
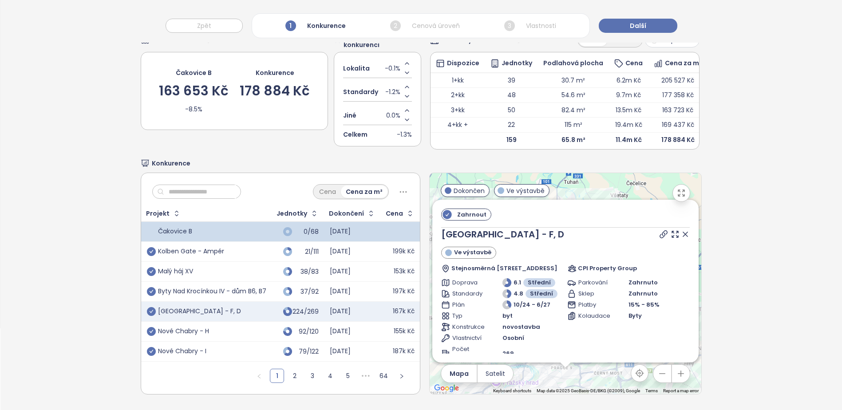
click at [224, 194] on input "text" at bounding box center [200, 191] width 72 height 13
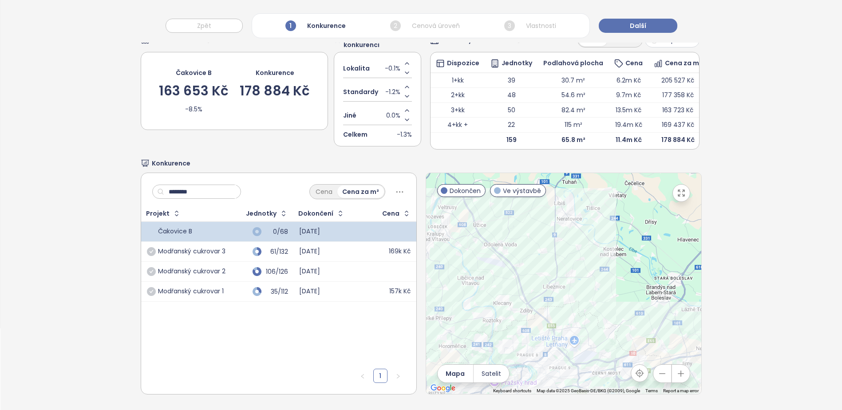
type input "********"
click at [150, 248] on icon "check-circle" at bounding box center [151, 251] width 9 height 9
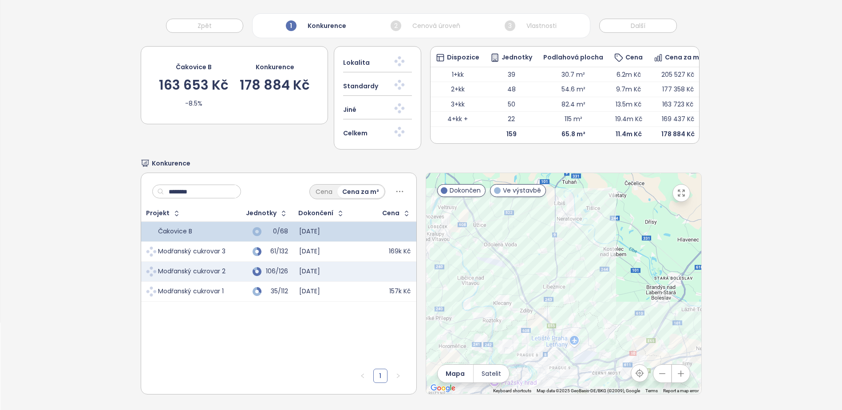
click at [149, 290] on span at bounding box center [151, 291] width 12 height 12
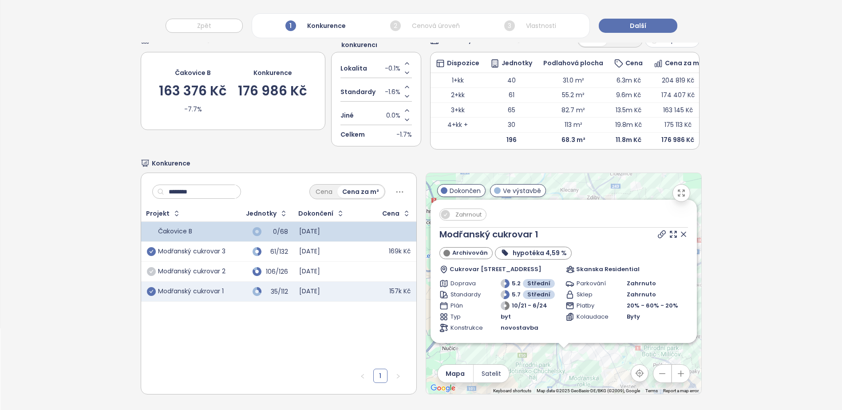
click at [150, 294] on icon "check-circle" at bounding box center [151, 291] width 9 height 9
click at [152, 271] on icon "check-circle" at bounding box center [151, 271] width 9 height 9
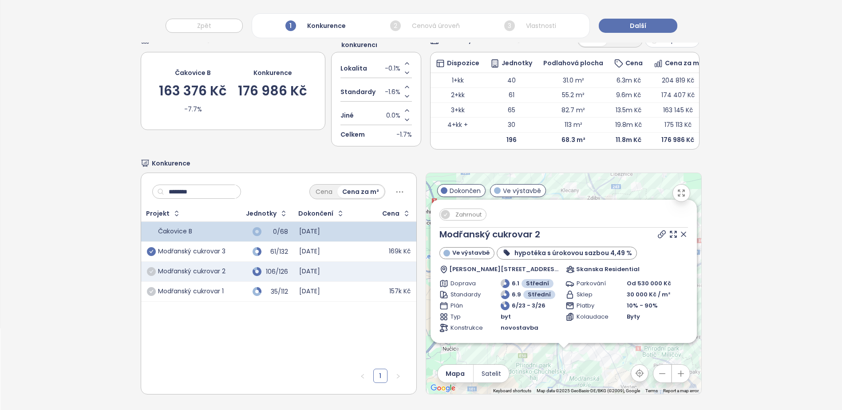
click at [148, 292] on icon "check-circle" at bounding box center [151, 291] width 9 height 9
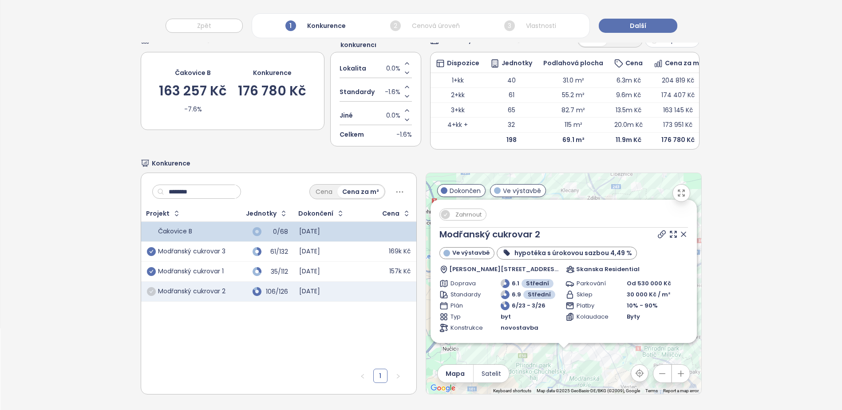
click at [149, 268] on icon "check-circle" at bounding box center [151, 271] width 9 height 9
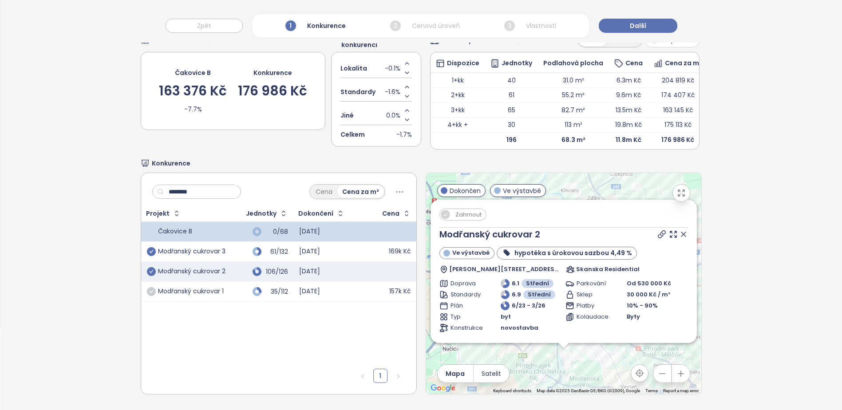
click at [150, 270] on icon "check-circle" at bounding box center [151, 271] width 9 height 9
click at [151, 291] on icon "check-circle" at bounding box center [151, 291] width 9 height 9
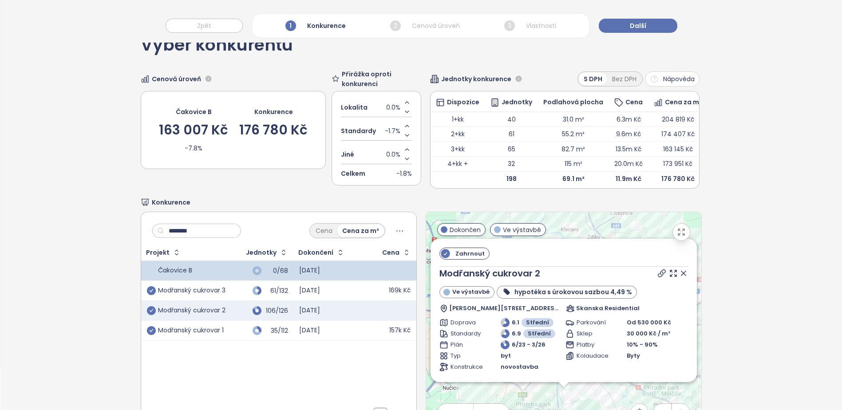
scroll to position [0, 0]
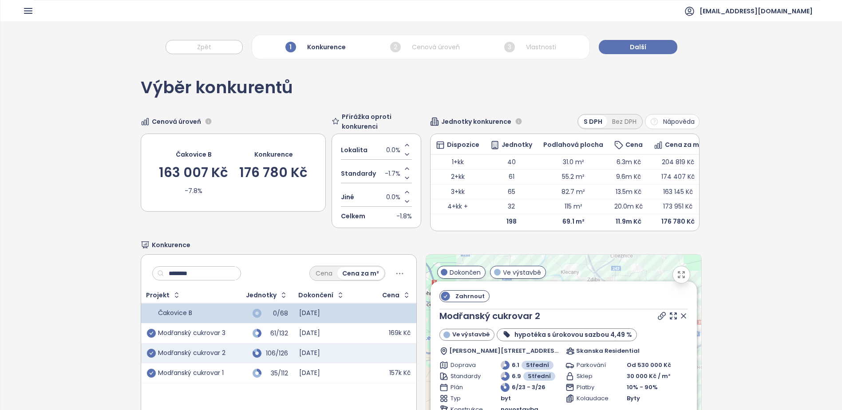
click at [206, 276] on input "********" at bounding box center [200, 273] width 72 height 13
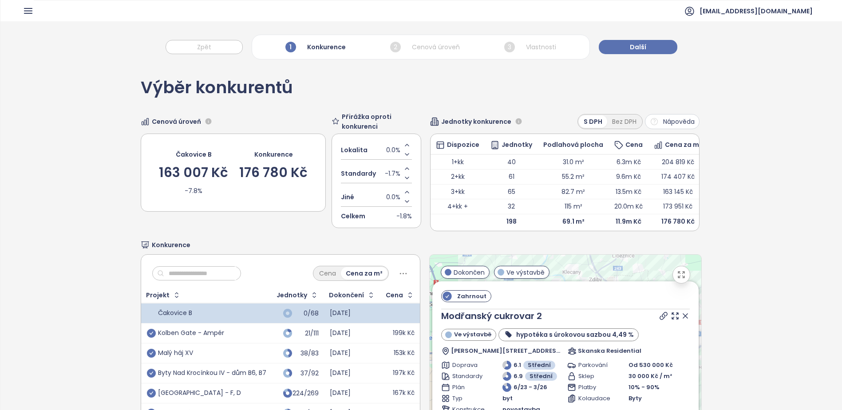
click at [203, 277] on input "text" at bounding box center [200, 273] width 72 height 13
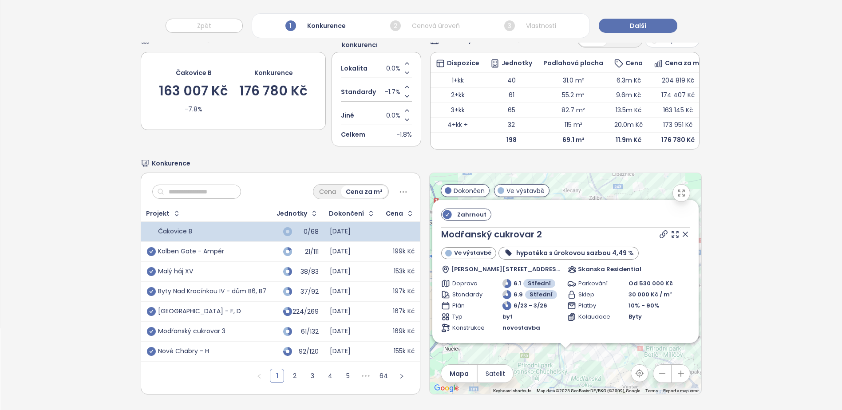
scroll to position [95, 0]
click at [291, 370] on link "2" at bounding box center [294, 375] width 13 height 13
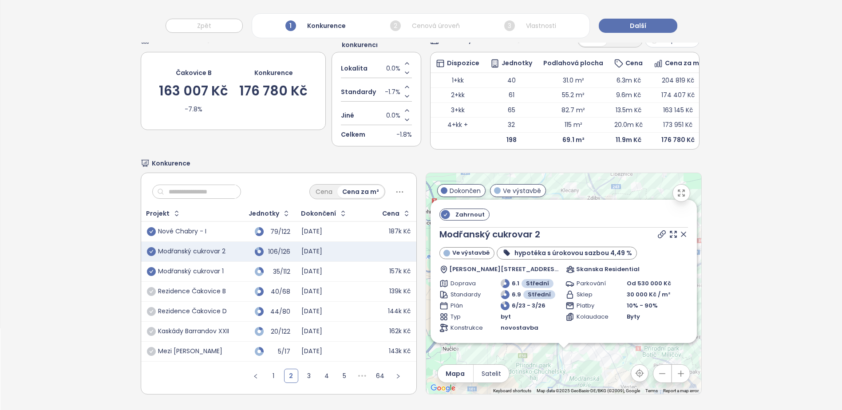
click at [298, 367] on ul "1 2 3 4 5 ••• 64" at bounding box center [326, 379] width 179 height 30
click at [303, 369] on link "3" at bounding box center [308, 375] width 13 height 13
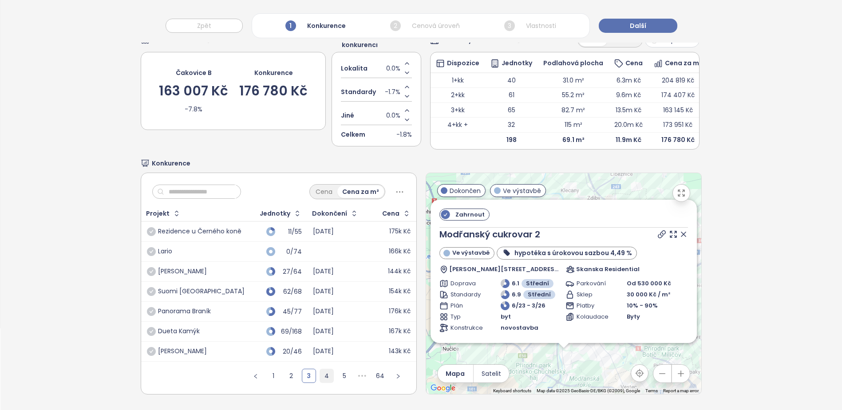
click at [320, 369] on link "4" at bounding box center [326, 375] width 13 height 13
click at [235, 374] on icon "left" at bounding box center [237, 376] width 5 height 5
click at [232, 370] on div "1 2 3 4 5 ••• 64" at bounding box center [278, 379] width 275 height 30
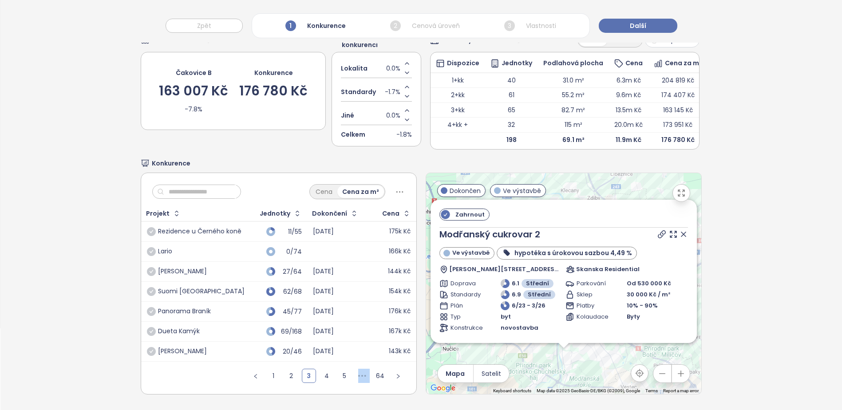
click at [232, 370] on div "1 2 3 4 5 ••• 64" at bounding box center [278, 379] width 275 height 30
drag, startPoint x: 232, startPoint y: 370, endPoint x: 266, endPoint y: 369, distance: 33.7
click at [287, 369] on link "2" at bounding box center [290, 375] width 13 height 13
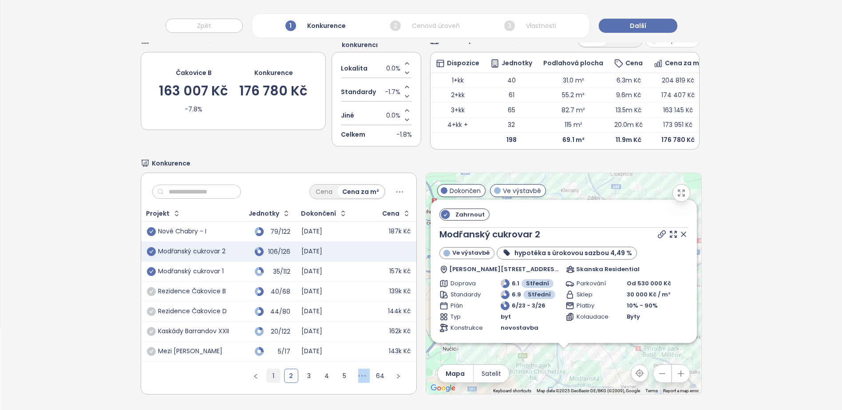
click at [273, 369] on link "1" at bounding box center [273, 375] width 13 height 13
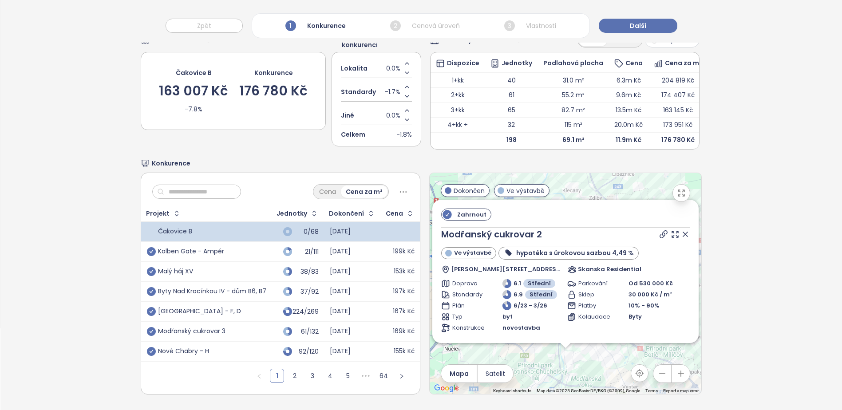
click at [192, 185] on input "text" at bounding box center [200, 191] width 72 height 13
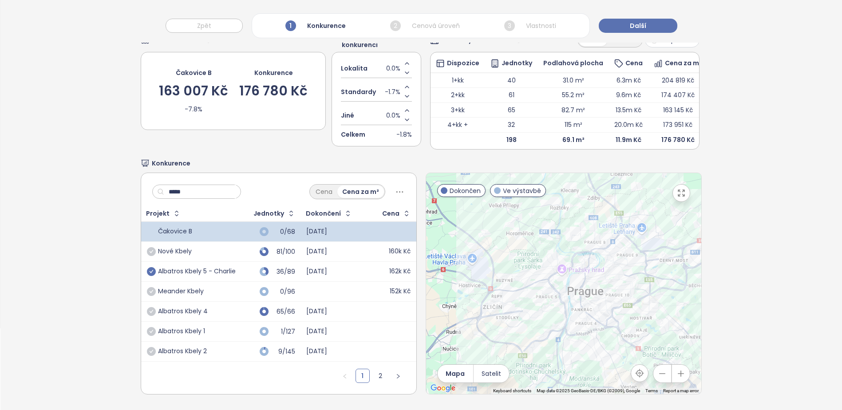
type input "*****"
click at [150, 268] on icon "check-circle" at bounding box center [151, 271] width 9 height 9
click at [374, 369] on link "2" at bounding box center [380, 375] width 13 height 13
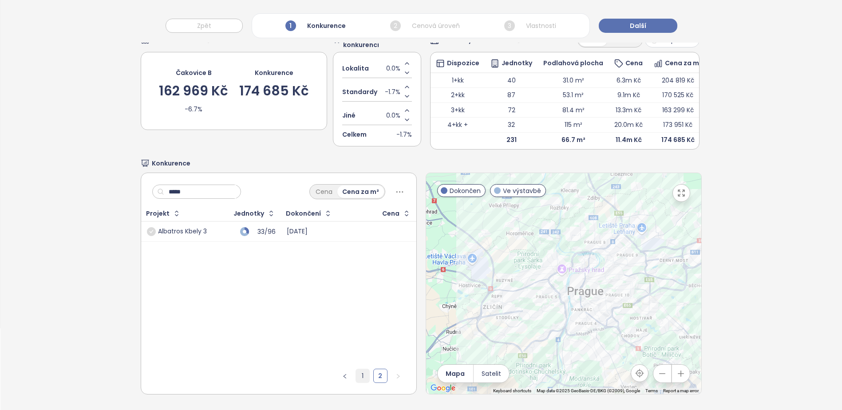
click at [360, 369] on link "1" at bounding box center [362, 375] width 13 height 13
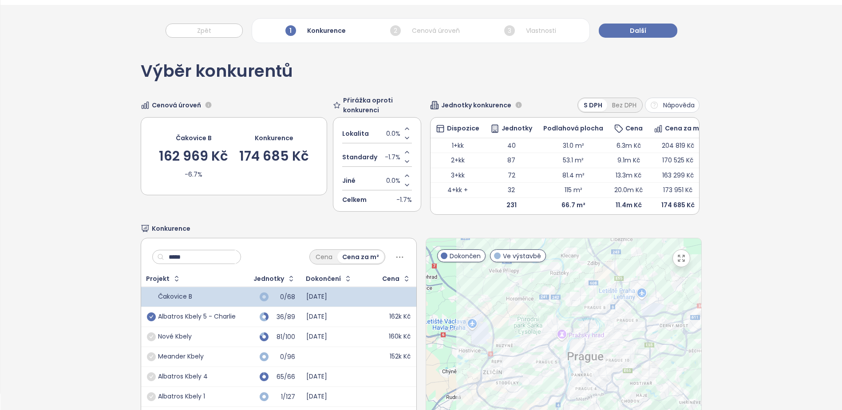
scroll to position [0, 0]
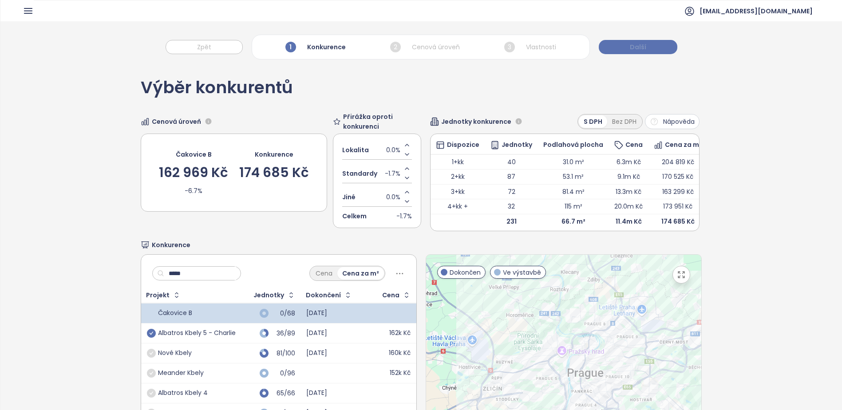
click at [618, 51] on button "Další" at bounding box center [637, 47] width 79 height 14
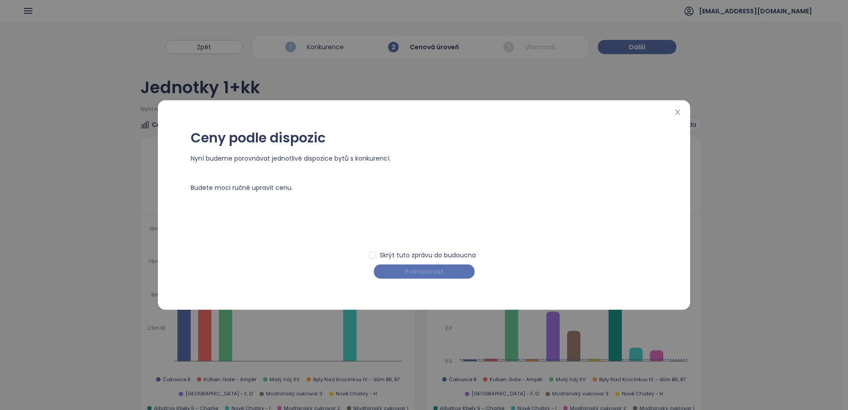
click at [420, 277] on button "Pokračovat" at bounding box center [424, 271] width 101 height 14
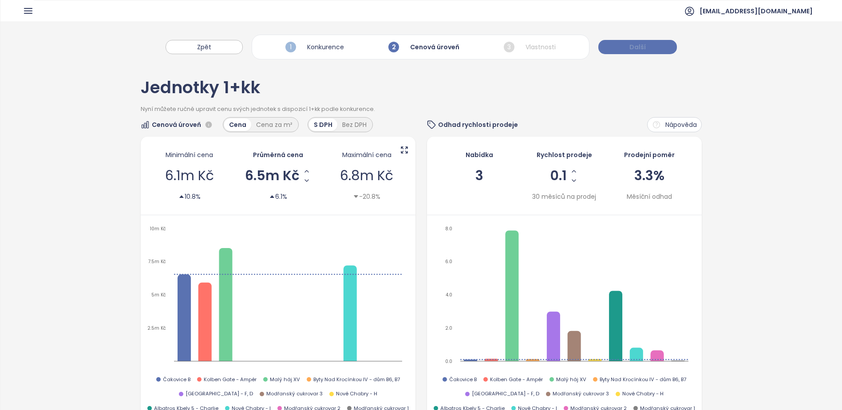
click at [627, 48] on button "Další" at bounding box center [637, 47] width 79 height 14
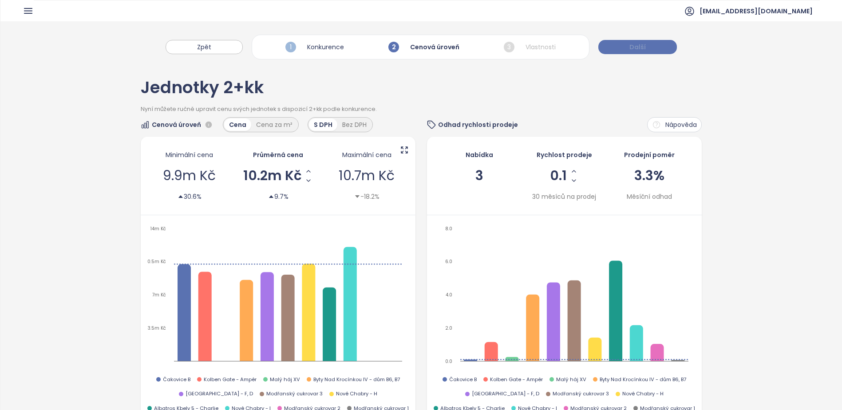
click at [627, 48] on button "Další" at bounding box center [637, 47] width 79 height 14
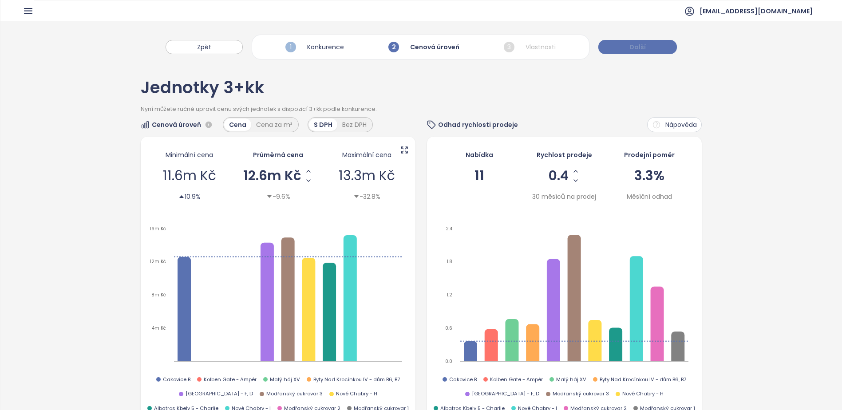
click at [627, 48] on button "Další" at bounding box center [637, 47] width 79 height 14
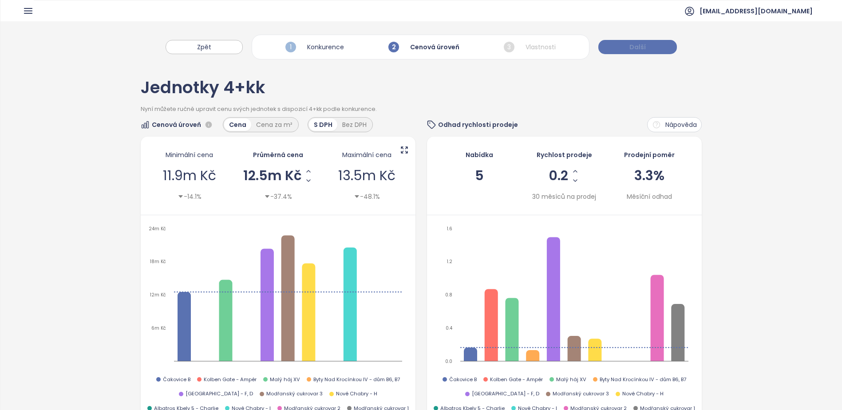
click at [627, 48] on button "Další" at bounding box center [637, 47] width 79 height 14
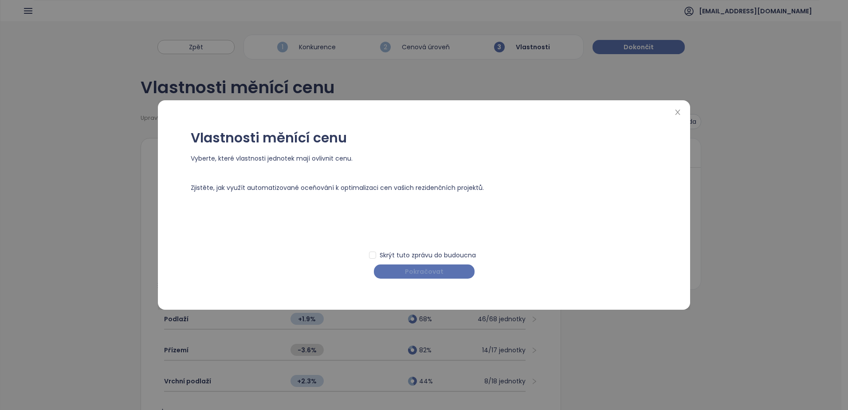
click at [439, 273] on span "Pokračovat" at bounding box center [424, 272] width 39 height 10
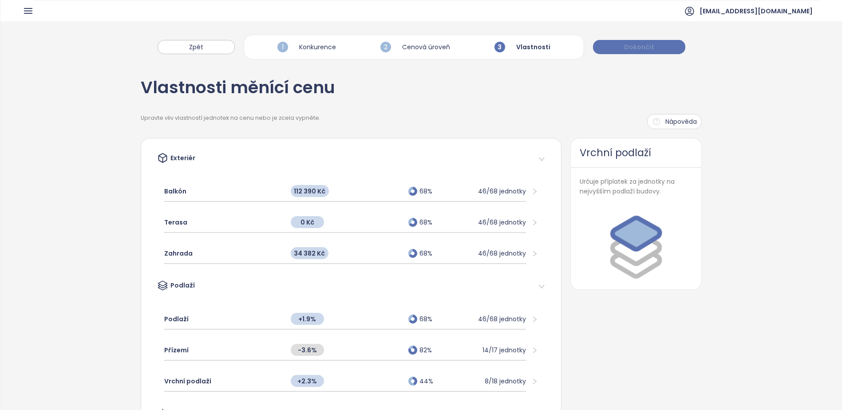
click at [616, 49] on button "Dokončit" at bounding box center [639, 47] width 92 height 14
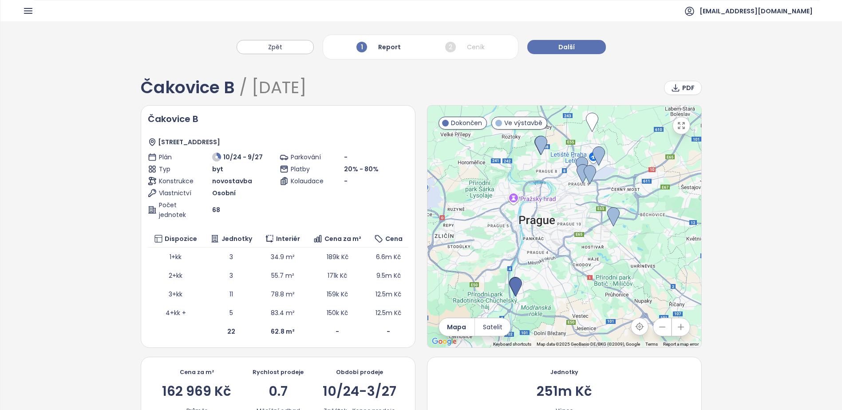
click at [457, 45] on div "2 Ceník" at bounding box center [465, 46] width 44 height 15
click at [548, 45] on button "Další" at bounding box center [566, 47] width 79 height 14
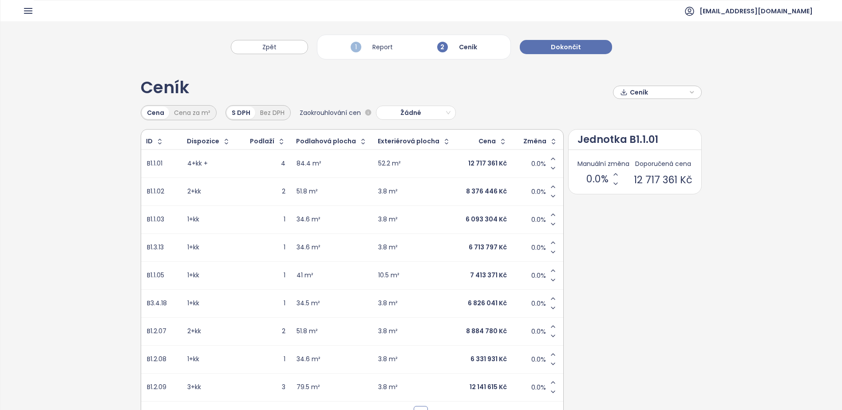
click at [476, 248] on div "6 713 797 Kč" at bounding box center [488, 248] width 38 height 8
click at [476, 248] on div "6 713 797 Kč" at bounding box center [487, 248] width 38 height 8
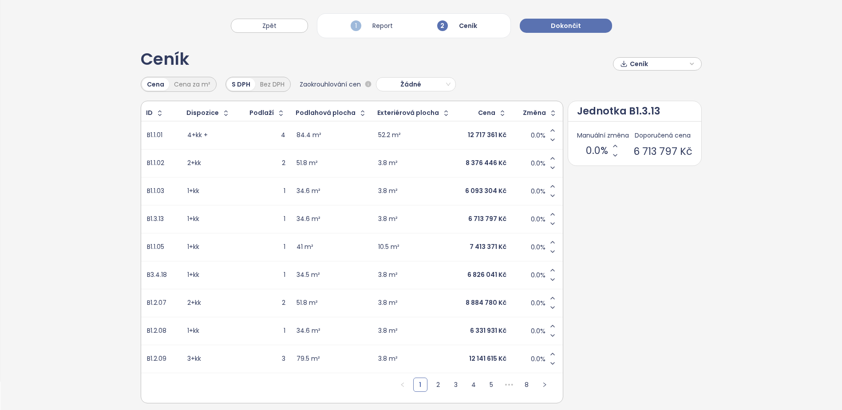
scroll to position [44, 0]
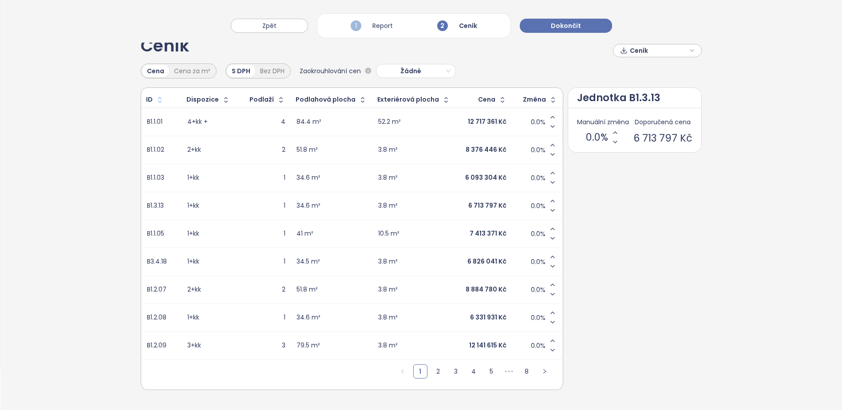
click at [157, 95] on icon "button" at bounding box center [159, 99] width 9 height 9
click at [431, 369] on link "2" at bounding box center [437, 371] width 13 height 13
click at [154, 256] on div "B1.3.15" at bounding box center [161, 261] width 28 height 11
click at [469, 258] on div "10 125 893 Kč" at bounding box center [483, 262] width 41 height 8
click at [400, 73] on span "Žádné" at bounding box center [414, 70] width 71 height 13
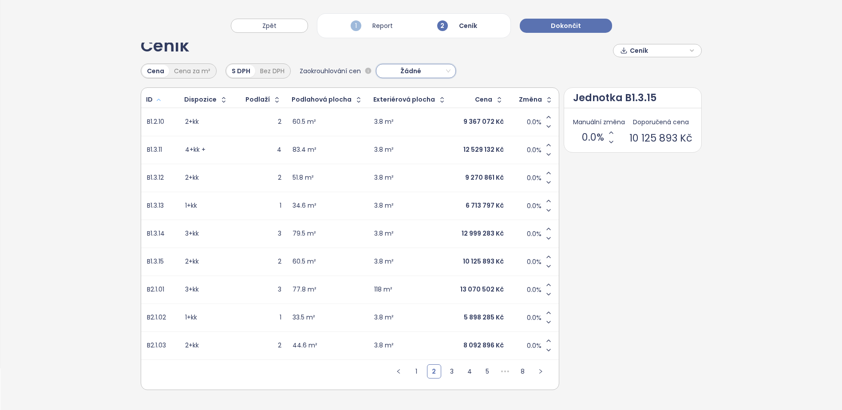
click at [400, 73] on span "Žádné" at bounding box center [414, 70] width 71 height 13
click at [370, 28] on div "1 Report" at bounding box center [371, 25] width 47 height 15
click at [268, 23] on span "Zpět" at bounding box center [269, 26] width 14 height 10
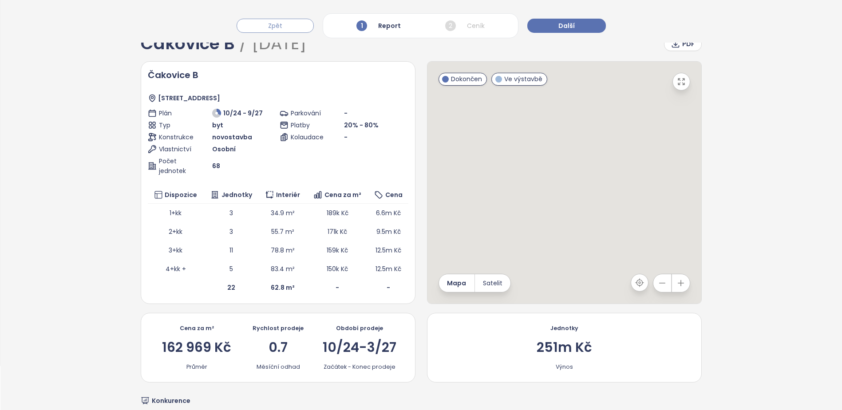
scroll to position [0, 0]
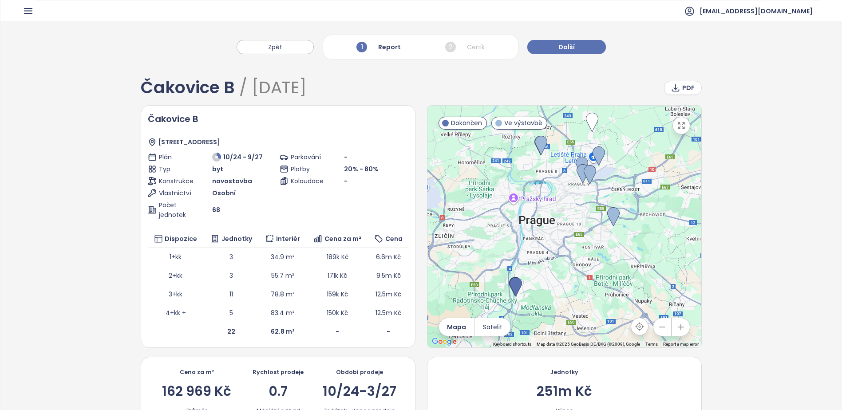
click at [265, 206] on div "68" at bounding box center [244, 210] width 64 height 10
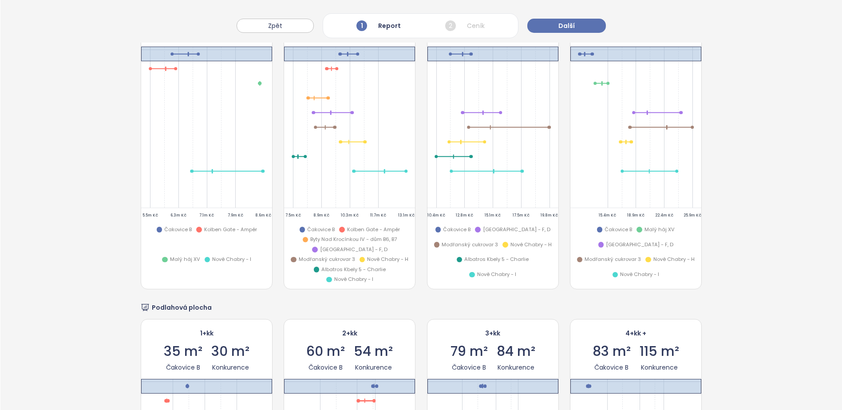
scroll to position [1161, 0]
